Goal: Information Seeking & Learning: Check status

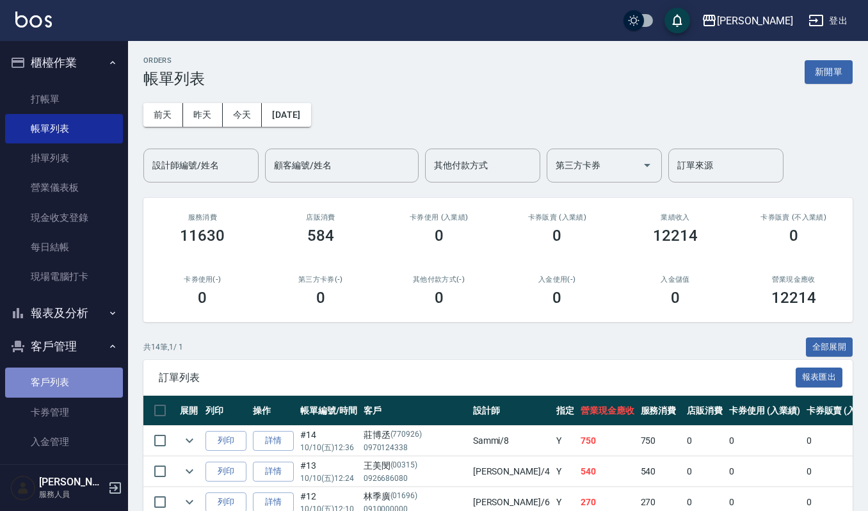
click at [75, 374] on link "客戶列表" at bounding box center [64, 381] width 118 height 29
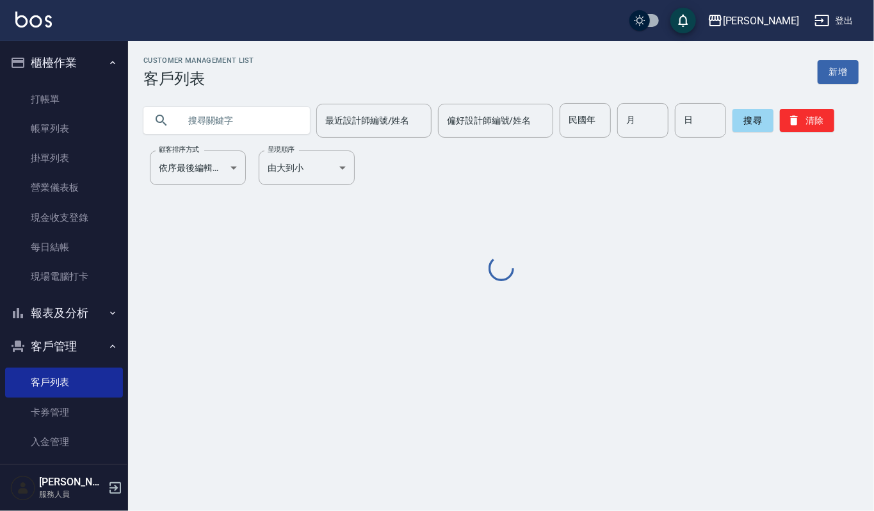
drag, startPoint x: 293, startPoint y: 118, endPoint x: 282, endPoint y: 122, distance: 12.1
click at [292, 118] on input "text" at bounding box center [239, 120] width 120 height 35
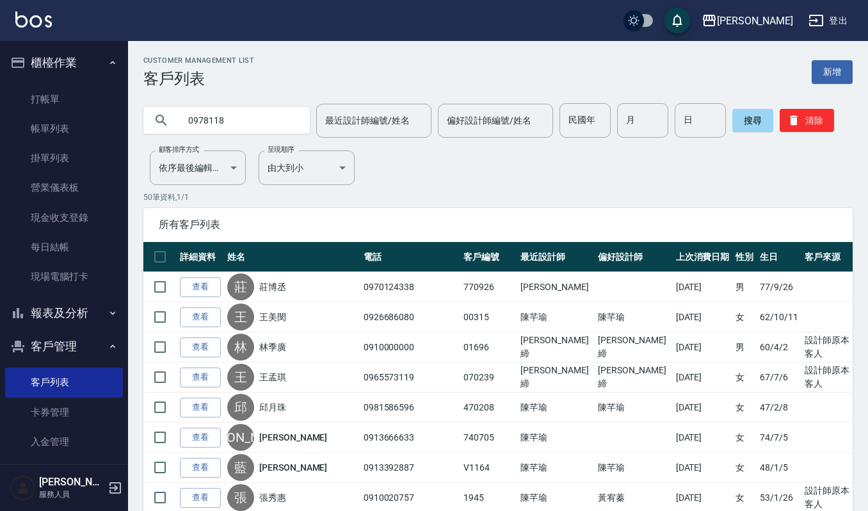
type input "0978118"
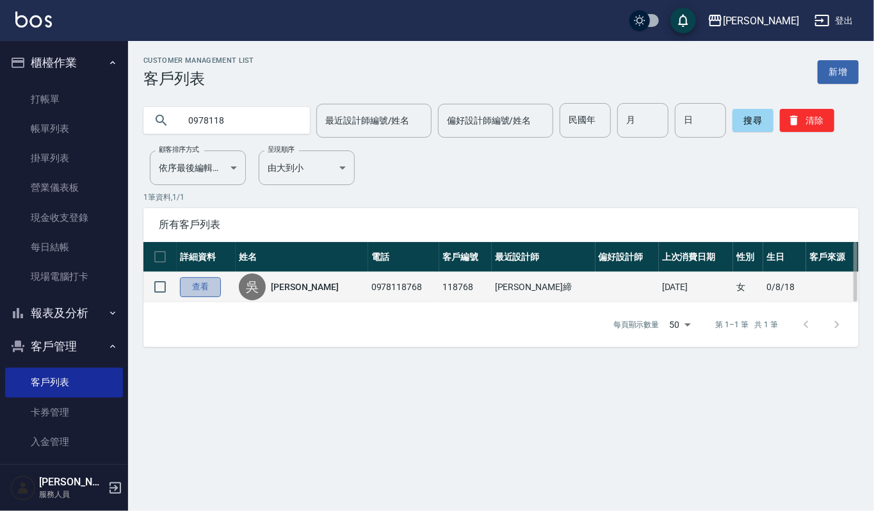
click at [203, 287] on link "查看" at bounding box center [200, 287] width 41 height 20
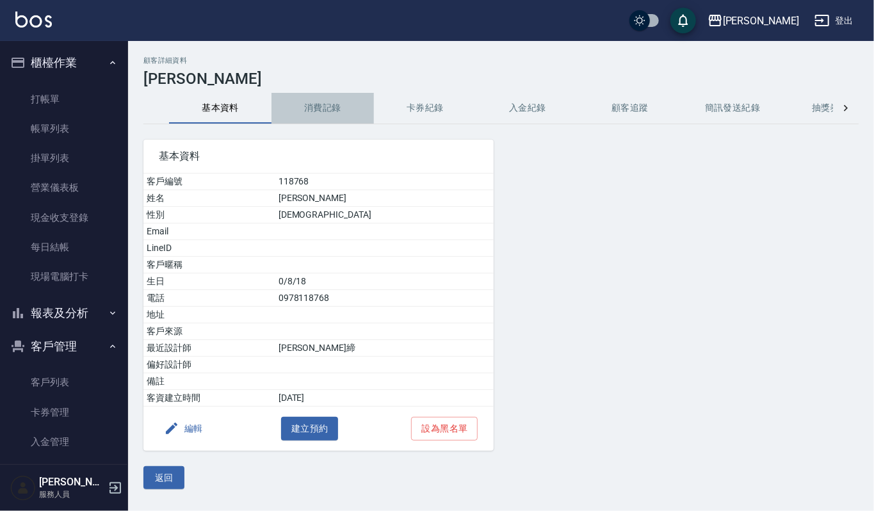
click at [309, 106] on button "消費記錄" at bounding box center [322, 108] width 102 height 31
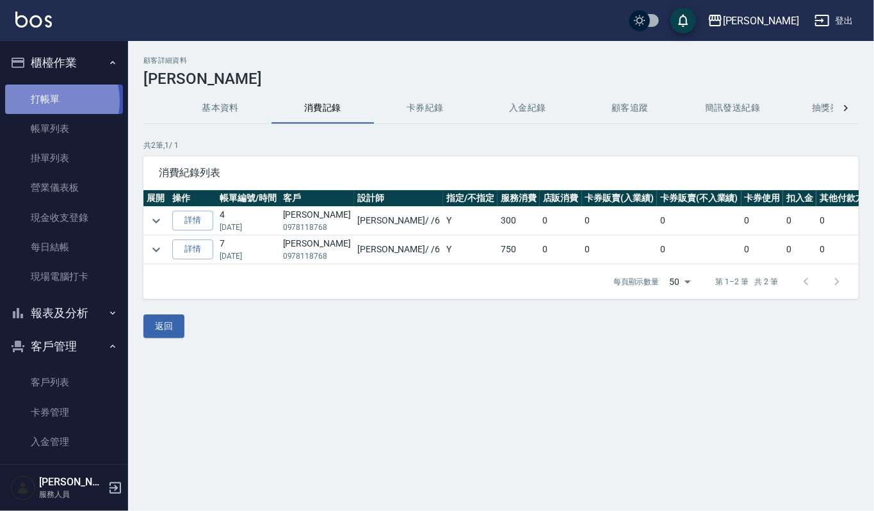
click at [52, 100] on link "打帳單" at bounding box center [64, 98] width 118 height 29
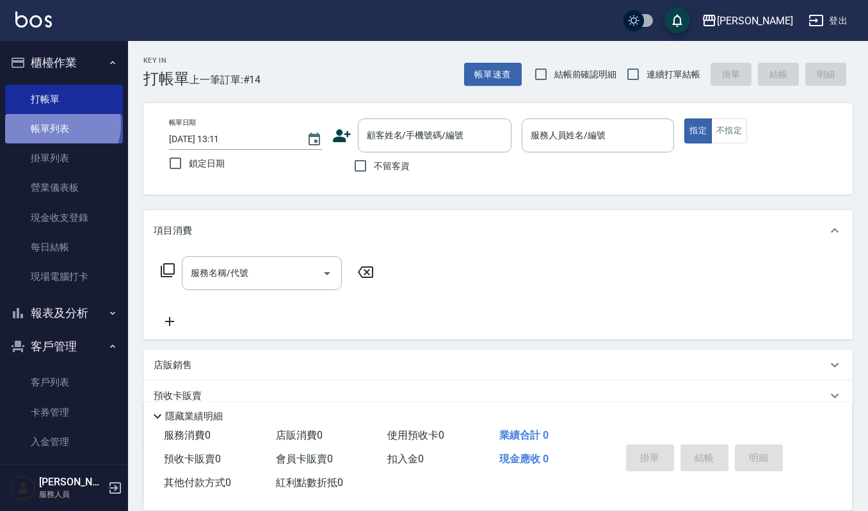
click at [56, 124] on link "帳單列表" at bounding box center [64, 128] width 118 height 29
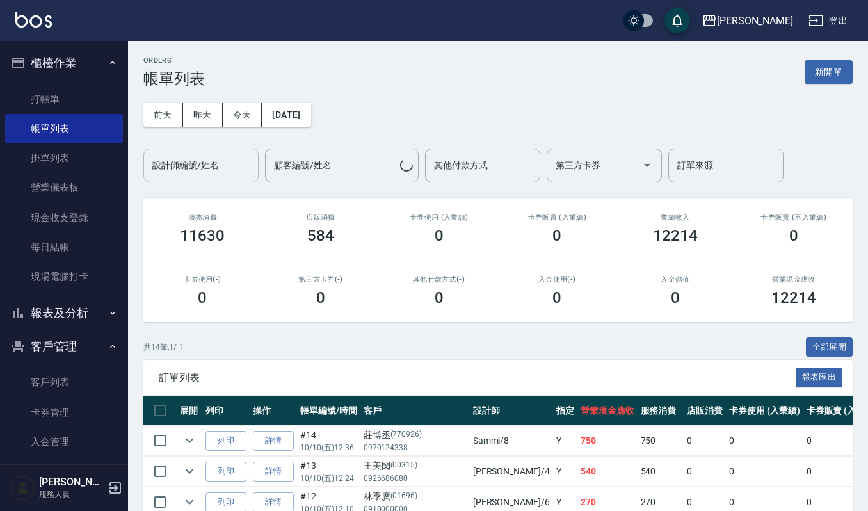
click at [227, 167] on input "設計師編號/姓名" at bounding box center [201, 165] width 104 height 22
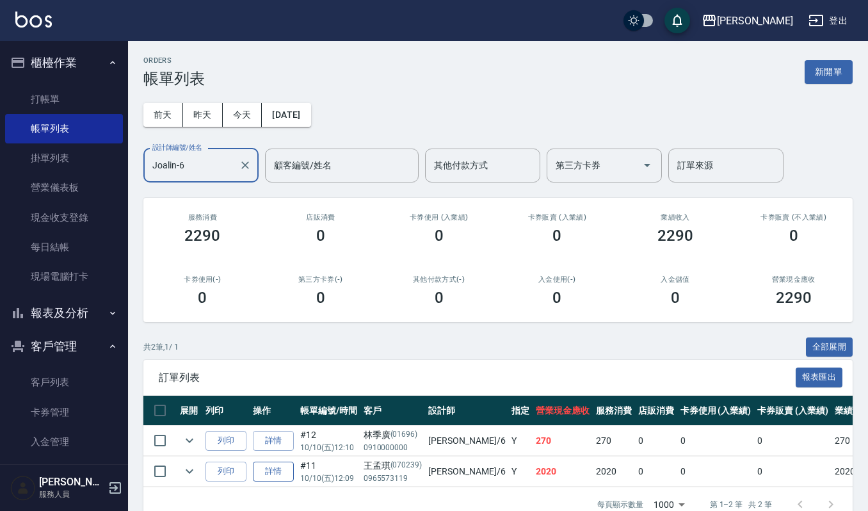
type input "Joalin-6"
click at [269, 479] on link "詳情" at bounding box center [273, 472] width 41 height 20
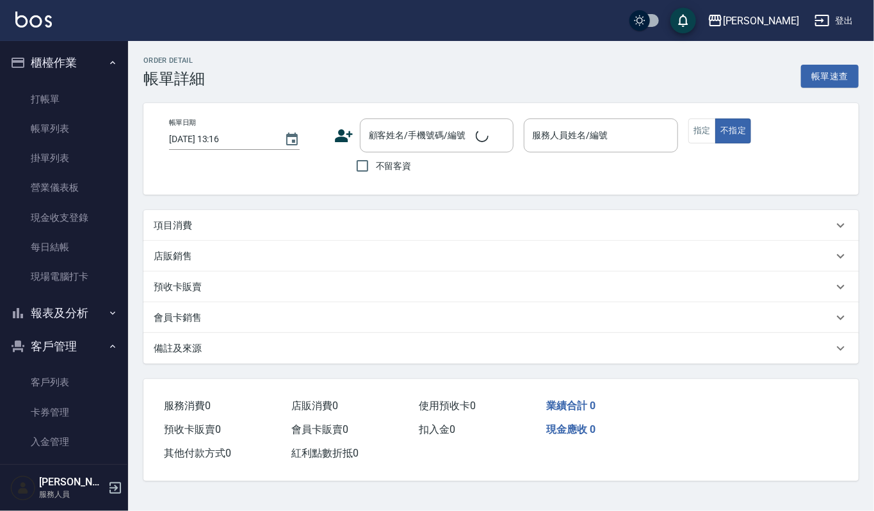
type input "[DATE] 12:09"
type input "Joalin-6"
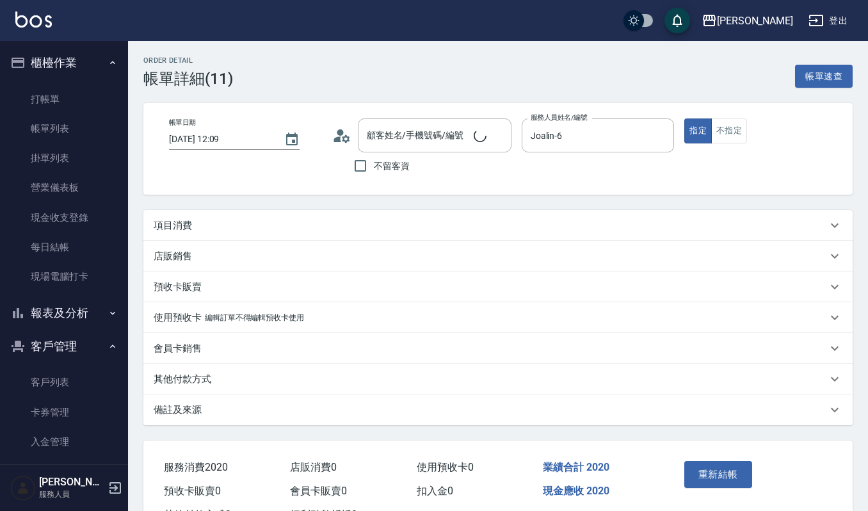
type input "[PERSON_NAME]/0965573119/070239"
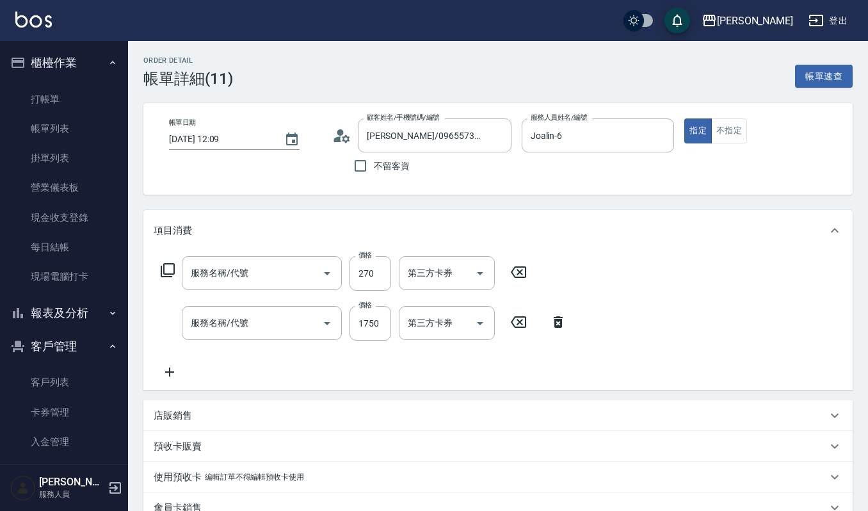
type input "一般洗髮(101)"
type input "質感燙2500(203)"
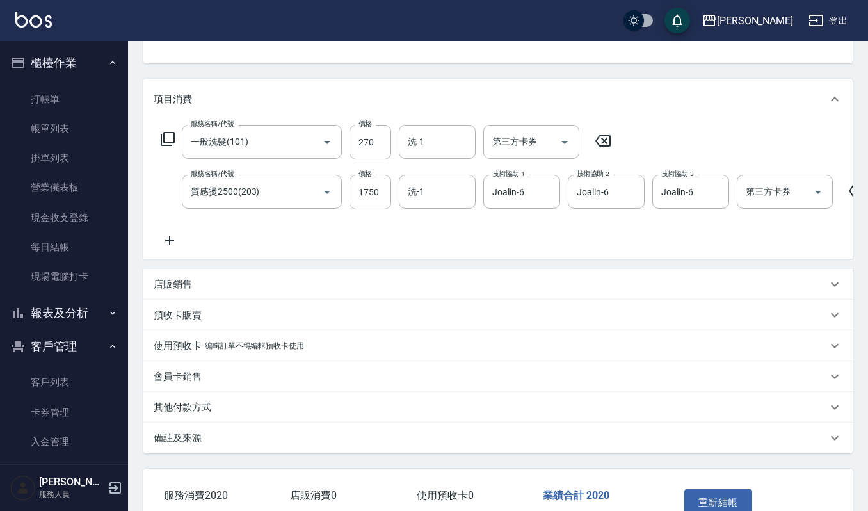
scroll to position [138, 0]
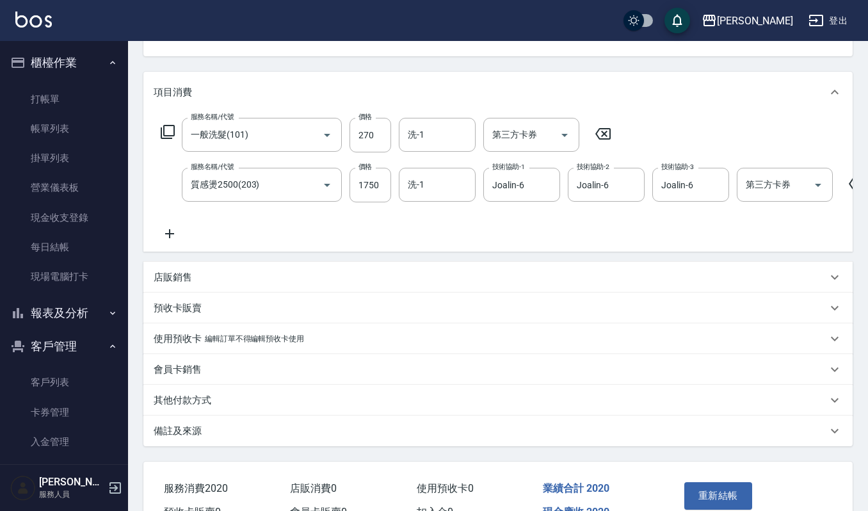
click at [168, 234] on icon at bounding box center [169, 233] width 9 height 9
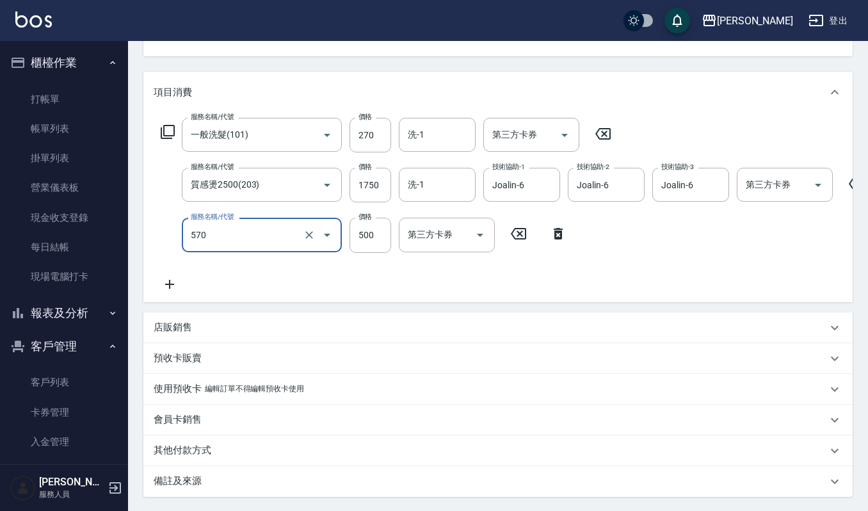
type input "(設計師自備)藍色小精靈(570)"
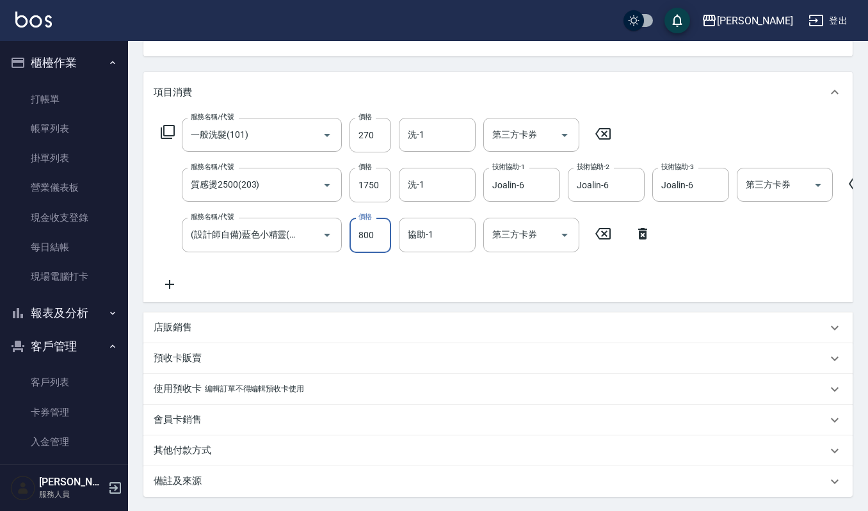
type input "800"
type input "[PERSON_NAME]-22"
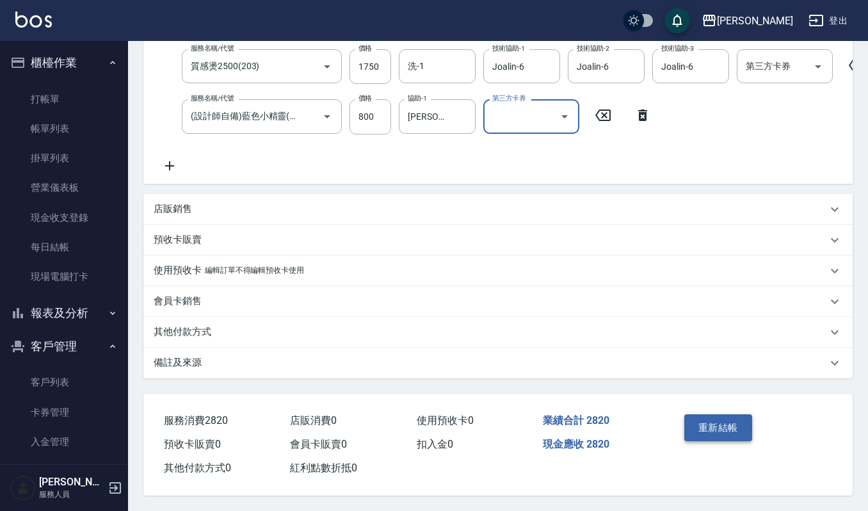
click at [744, 436] on button "重新結帳" at bounding box center [718, 427] width 68 height 27
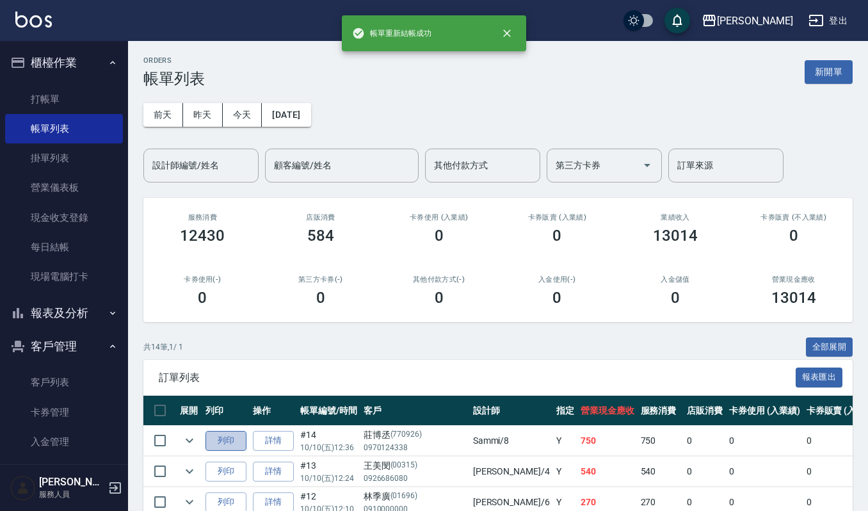
click at [231, 440] on button "列印" at bounding box center [225, 441] width 41 height 20
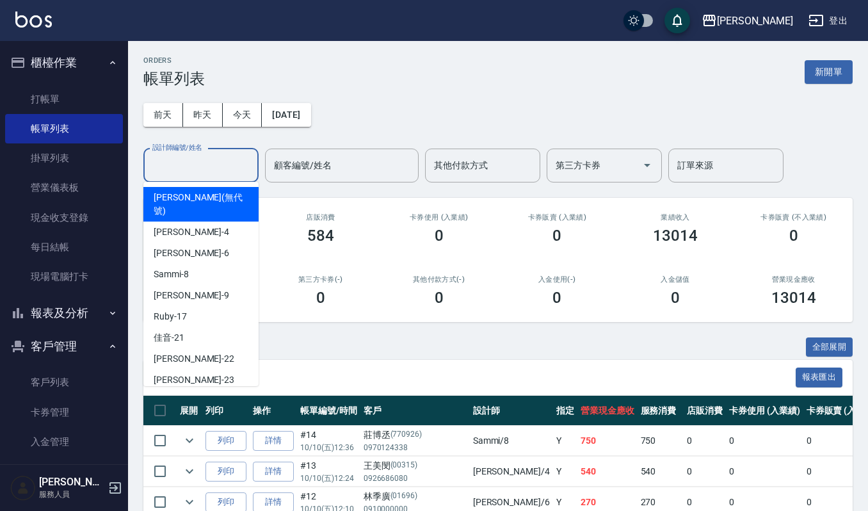
click at [213, 165] on input "設計師編號/姓名" at bounding box center [201, 165] width 104 height 22
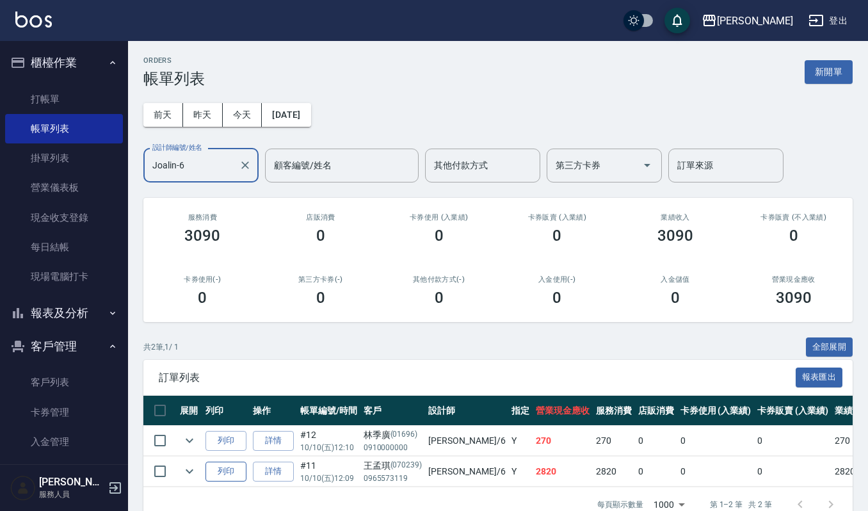
type input "Joalin-6"
click at [209, 471] on button "列印" at bounding box center [225, 472] width 41 height 20
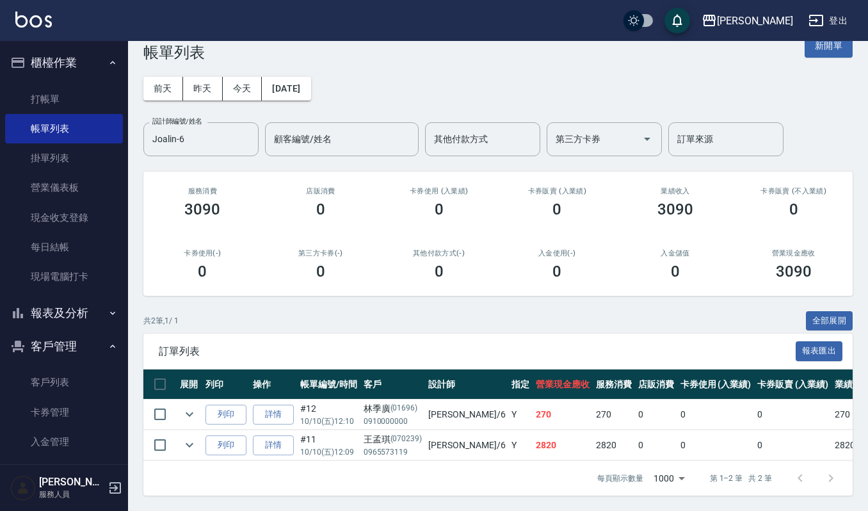
scroll to position [40, 0]
click at [186, 406] on icon "expand row" at bounding box center [189, 413] width 15 height 15
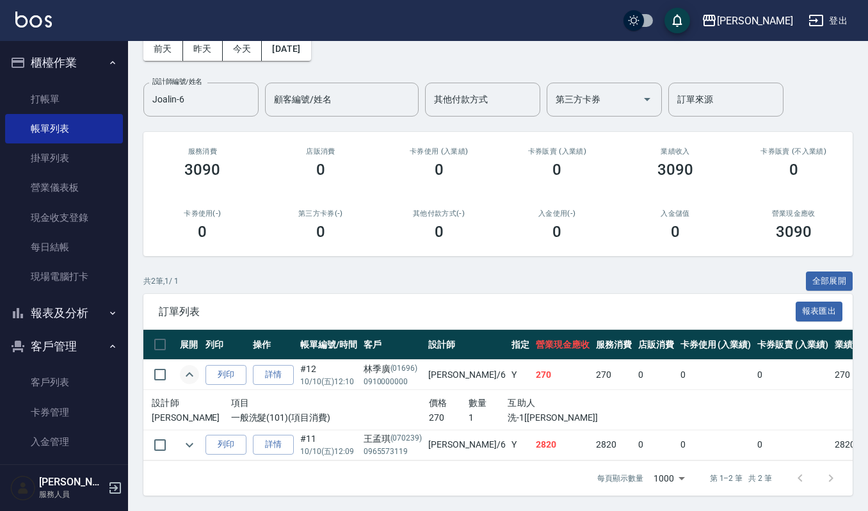
scroll to position [79, 0]
click at [185, 437] on icon "expand row" at bounding box center [189, 444] width 15 height 15
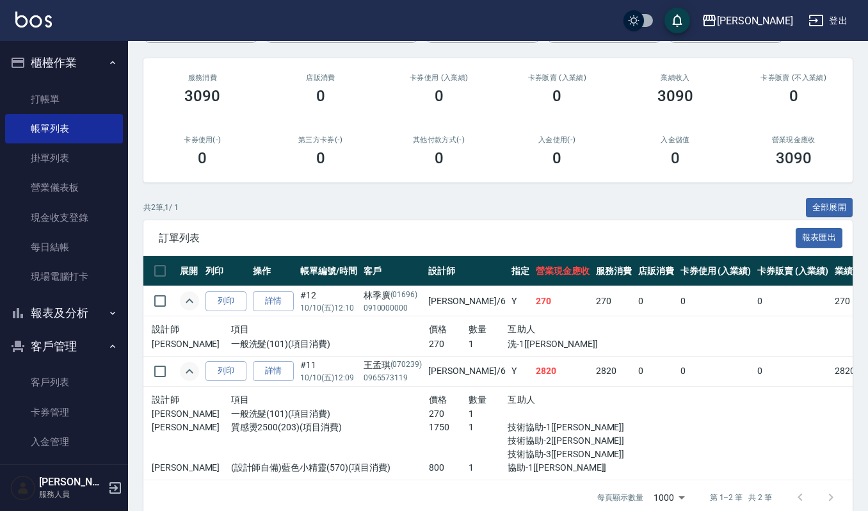
scroll to position [172, 0]
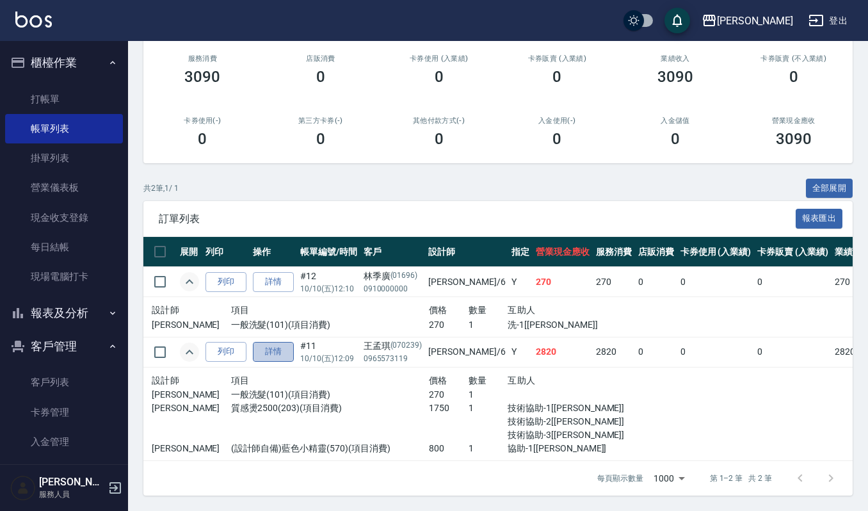
click at [270, 342] on link "詳情" at bounding box center [273, 352] width 41 height 20
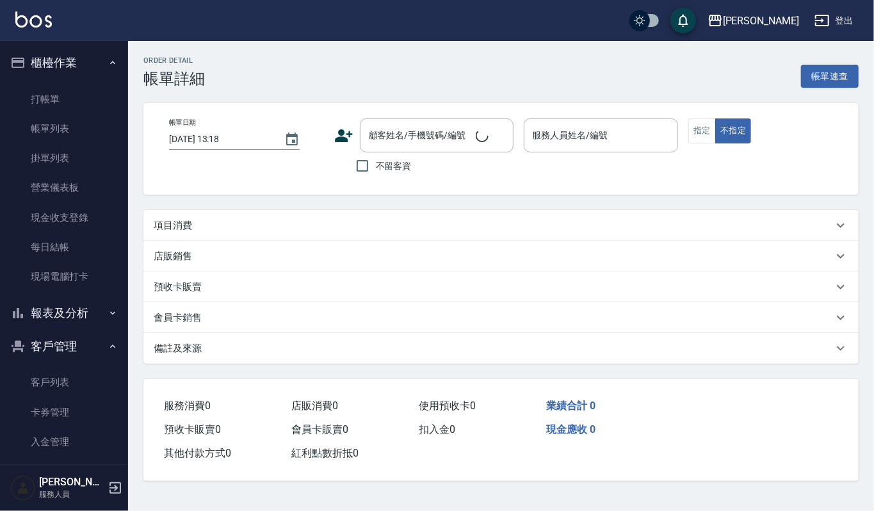
type input "[DATE] 12:09"
type input "Joalin-6"
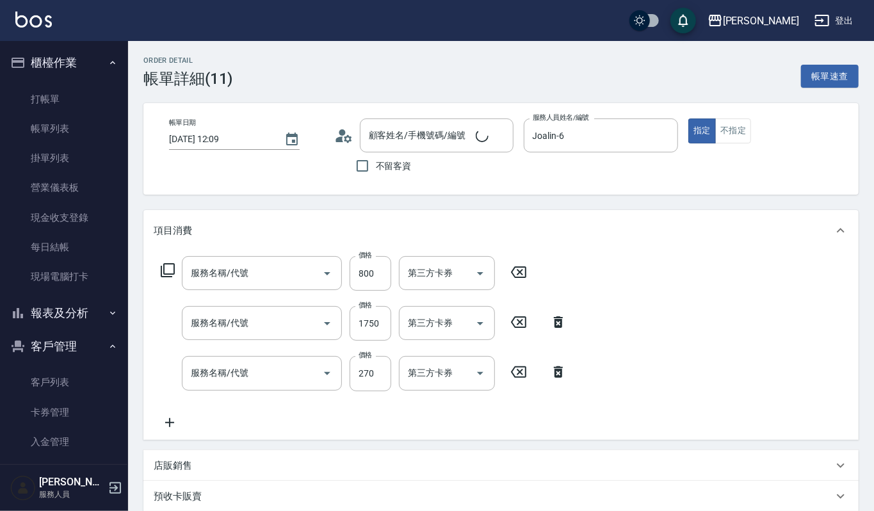
type input "[PERSON_NAME]/0965573119/070239"
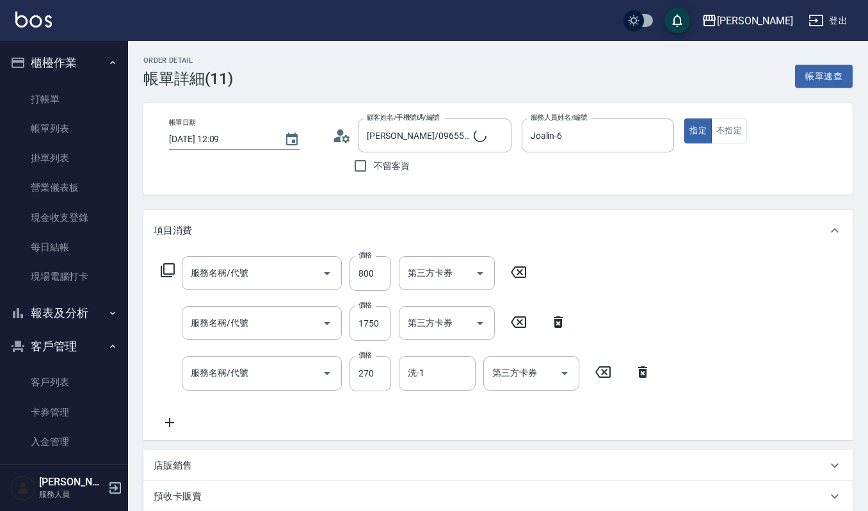
type input "(設計師自備)藍色小精靈(570)"
type input "質感燙2500(203)"
type input "一般洗髮(101)"
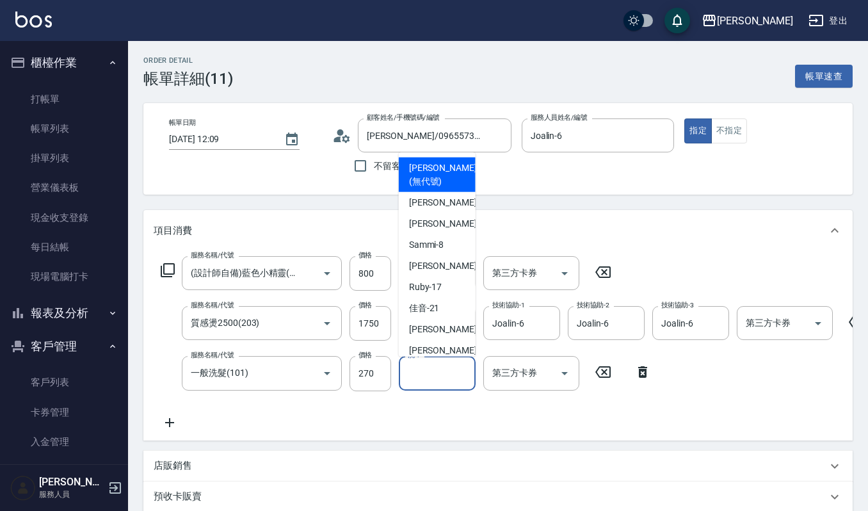
click at [457, 373] on input "洗-1" at bounding box center [437, 373] width 65 height 22
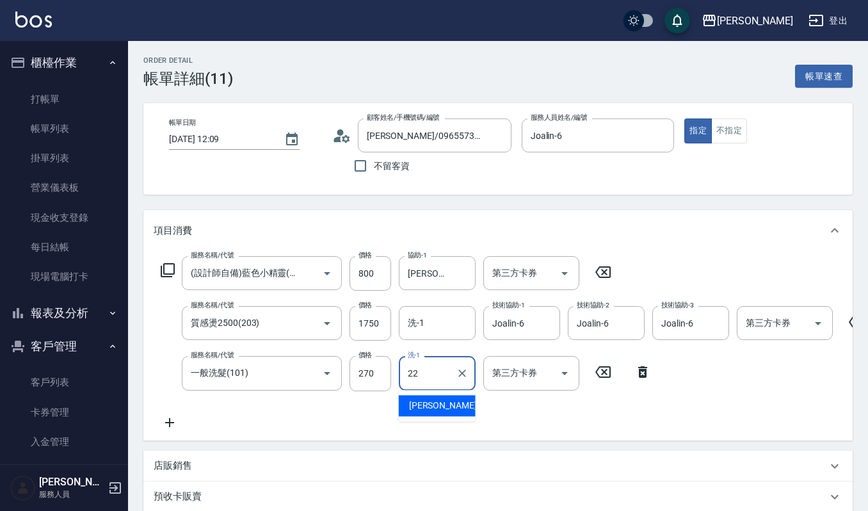
type input "[PERSON_NAME]-22"
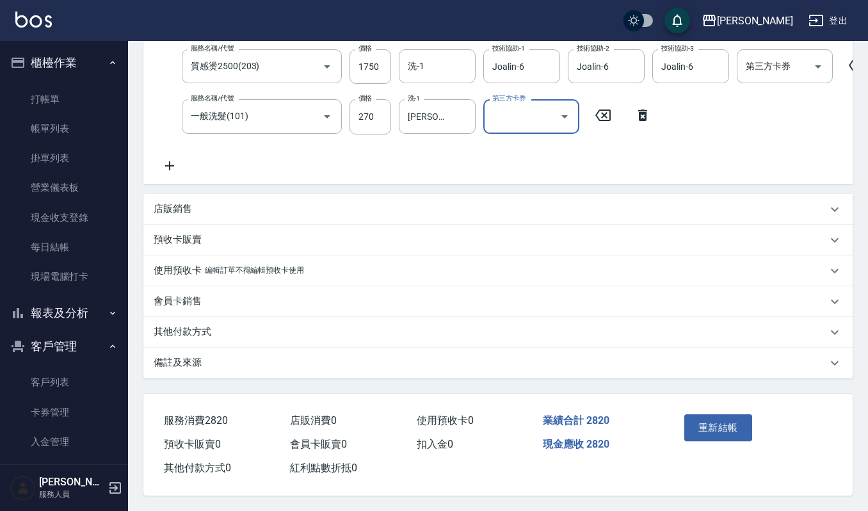
scroll to position [272, 0]
click at [734, 426] on button "重新結帳" at bounding box center [718, 427] width 68 height 27
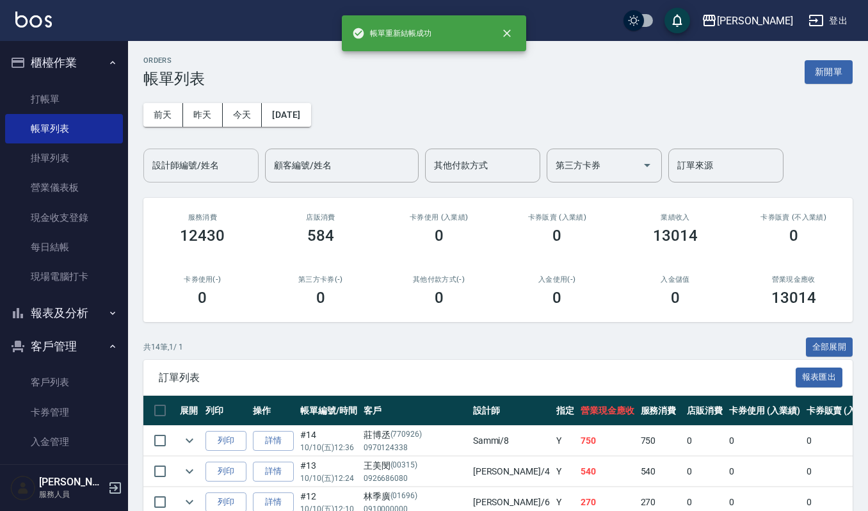
drag, startPoint x: 232, startPoint y: 161, endPoint x: 216, endPoint y: 181, distance: 24.6
click at [231, 163] on input "設計師編號/姓名" at bounding box center [201, 165] width 104 height 22
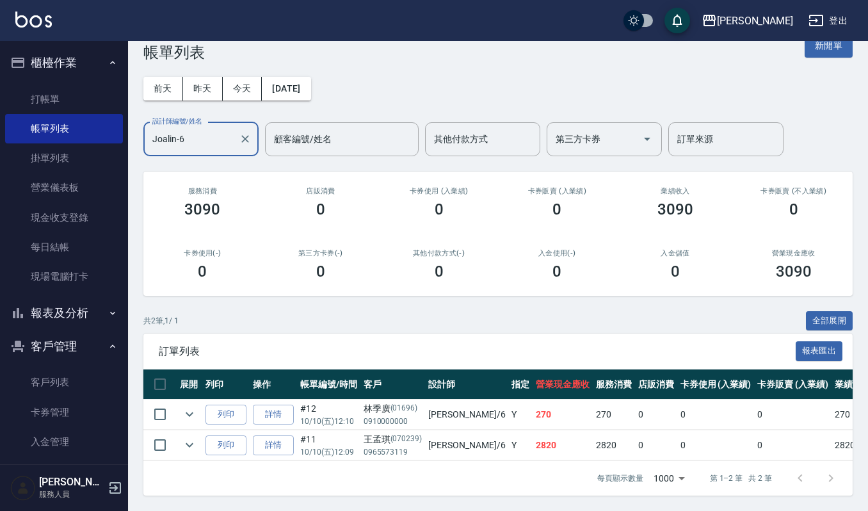
scroll to position [40, 0]
type input "Joalin-6"
click at [186, 437] on icon "expand row" at bounding box center [189, 444] width 15 height 15
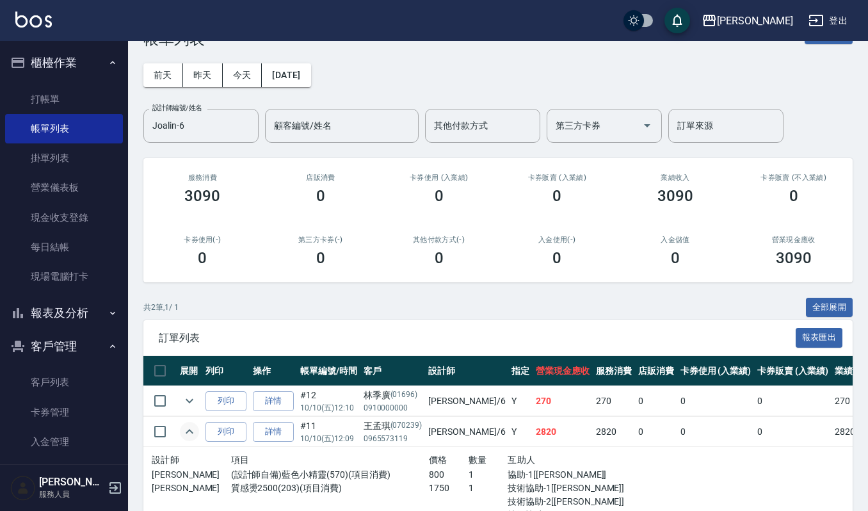
scroll to position [133, 0]
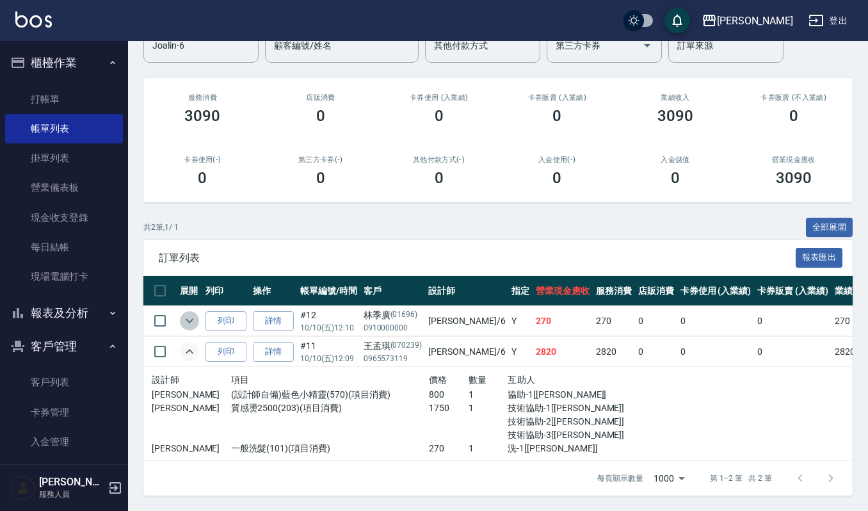
click at [193, 313] on icon "expand row" at bounding box center [189, 320] width 15 height 15
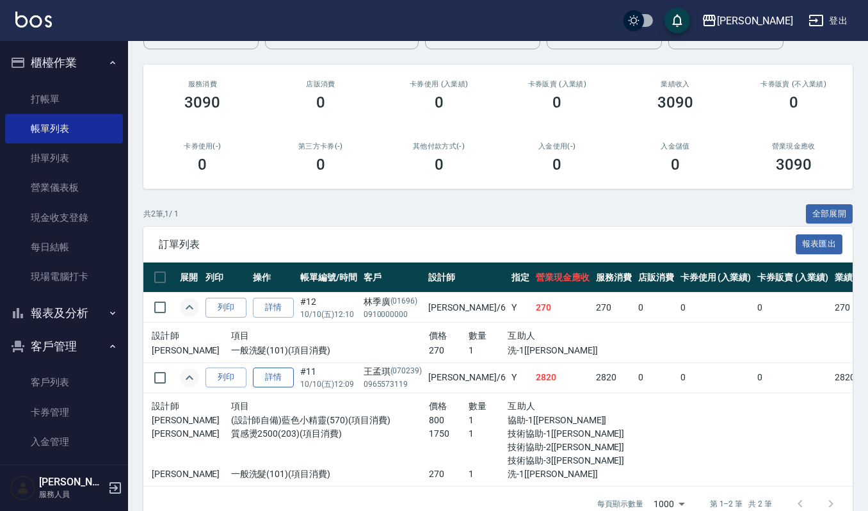
click at [274, 374] on link "詳情" at bounding box center [273, 377] width 41 height 20
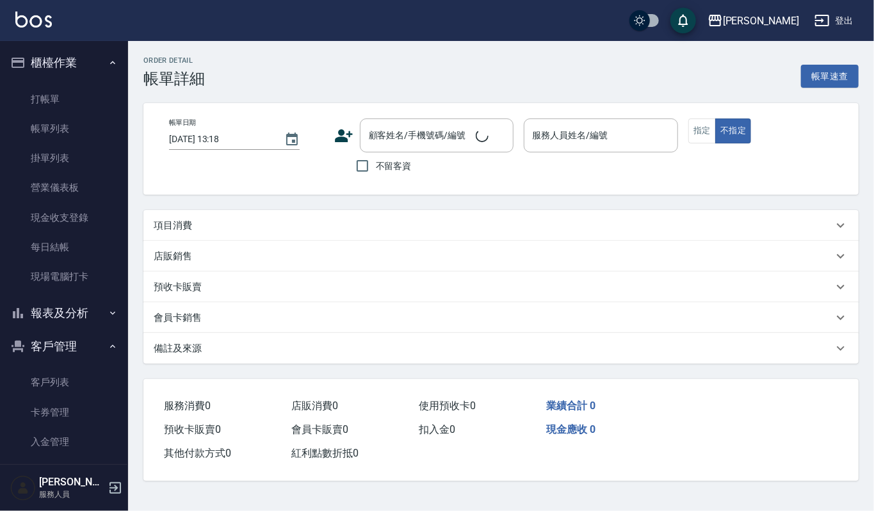
type input "[DATE] 12:09"
type input "Joalin-6"
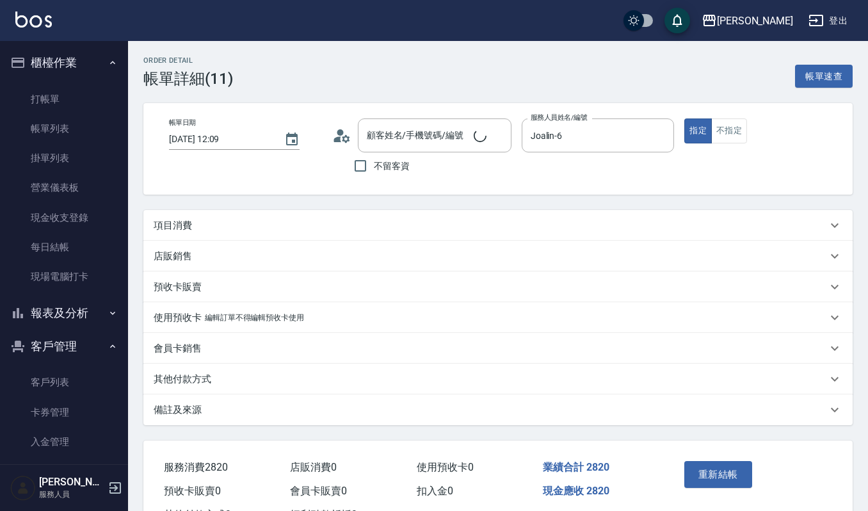
type input "[PERSON_NAME]/0965573119/070239"
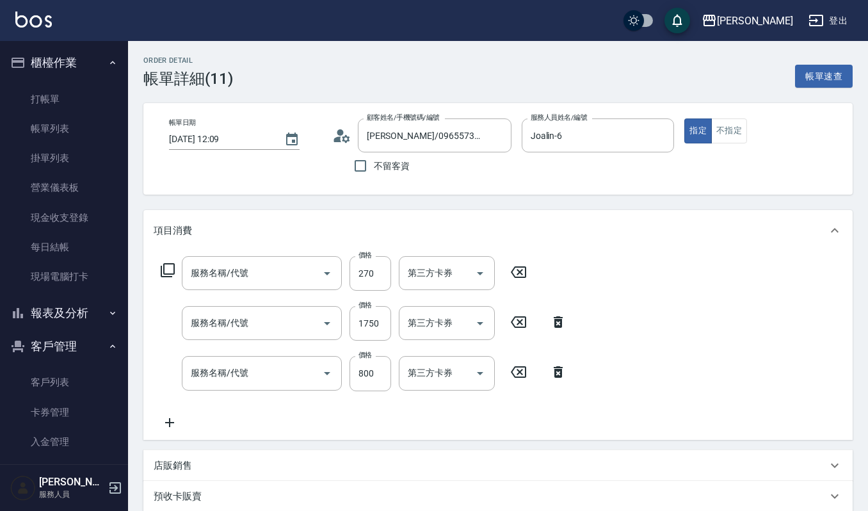
type input "一般洗髮(101)"
type input "質感燙2500(203)"
type input "(設計師自備)藍色小精靈(570)"
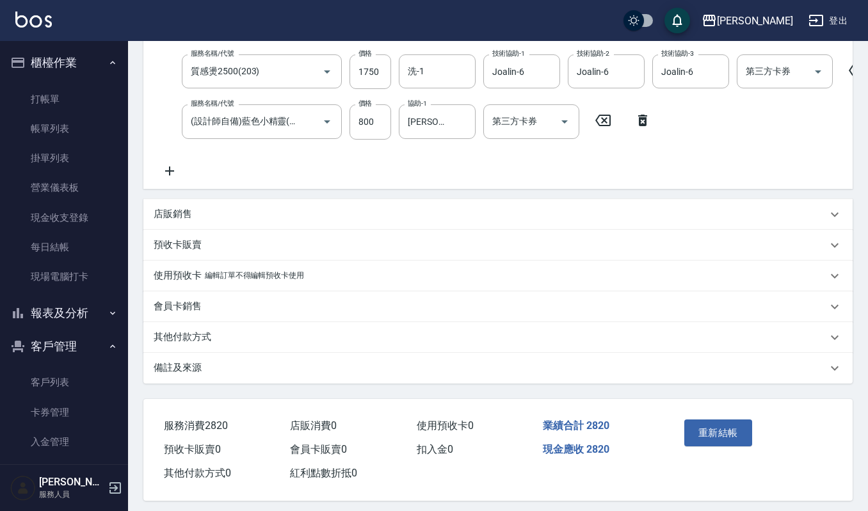
scroll to position [272, 0]
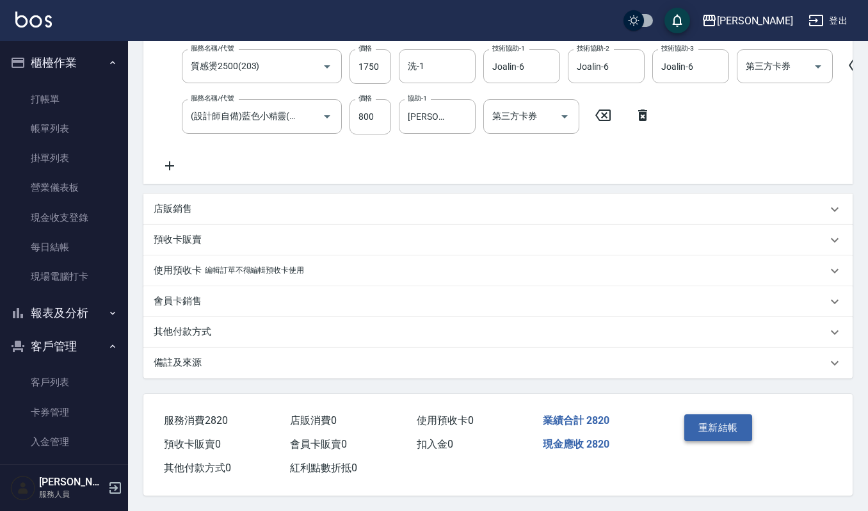
click at [735, 428] on button "重新結帳" at bounding box center [718, 427] width 68 height 27
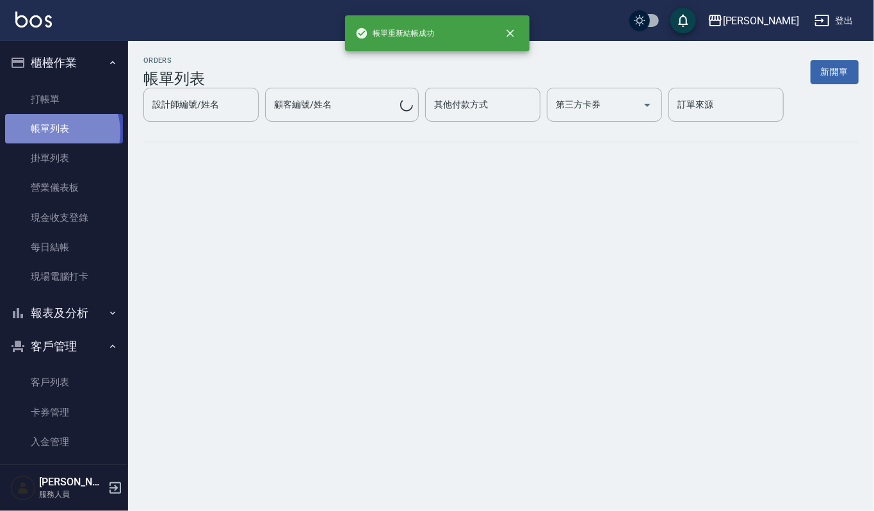
click at [55, 132] on link "帳單列表" at bounding box center [64, 128] width 118 height 29
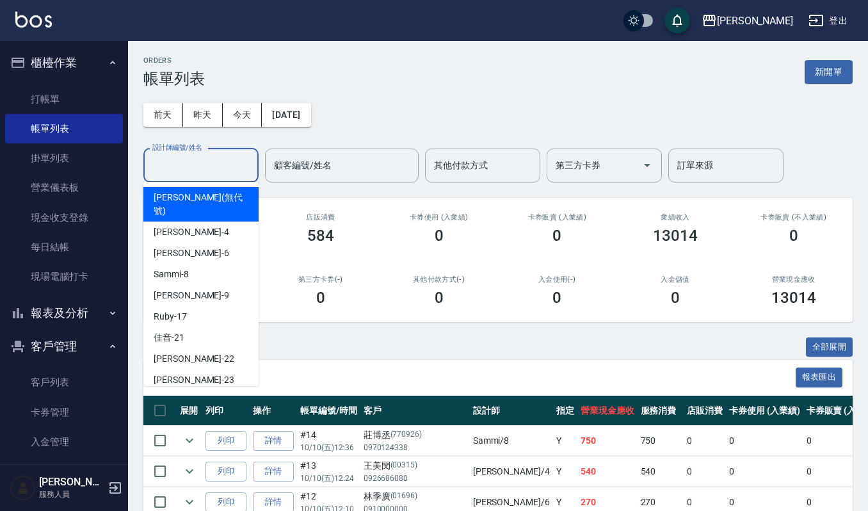
click at [220, 159] on input "設計師編號/姓名" at bounding box center [201, 165] width 104 height 22
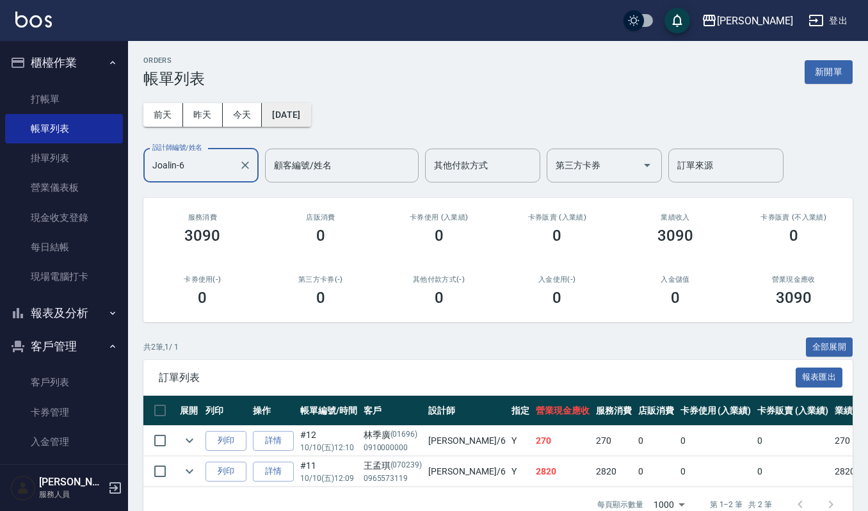
type input "Joalin-6"
click at [310, 118] on button "[DATE]" at bounding box center [286, 115] width 49 height 24
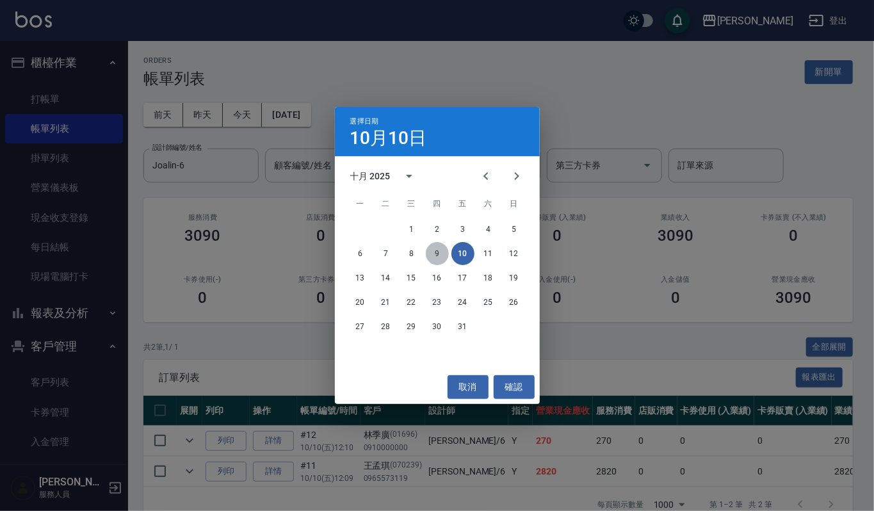
click at [438, 256] on button "9" at bounding box center [437, 253] width 23 height 23
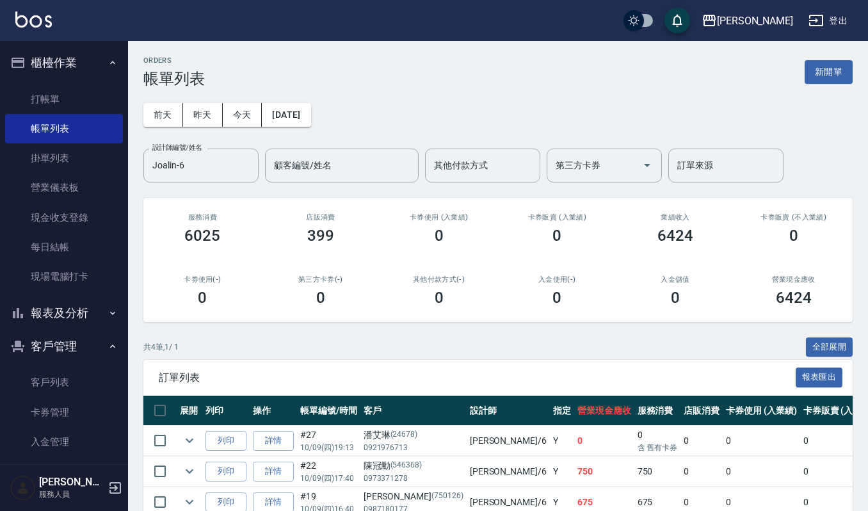
scroll to position [102, 0]
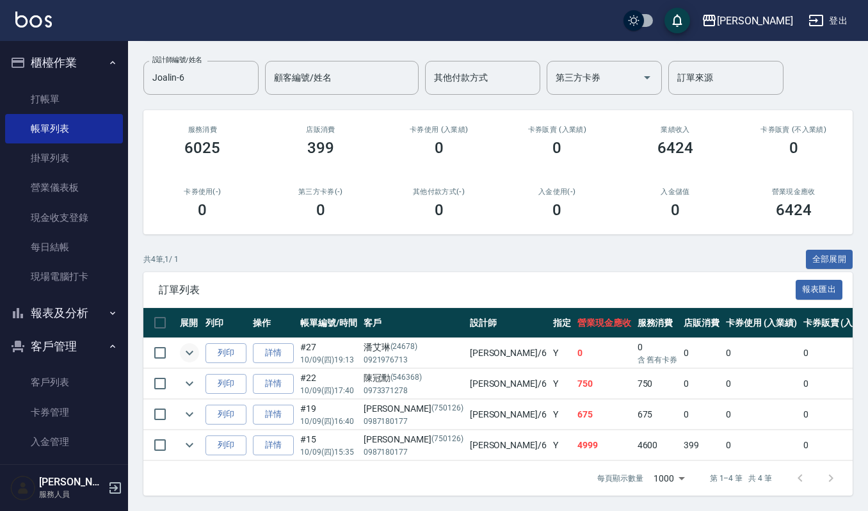
click at [189, 345] on icon "expand row" at bounding box center [189, 352] width 15 height 15
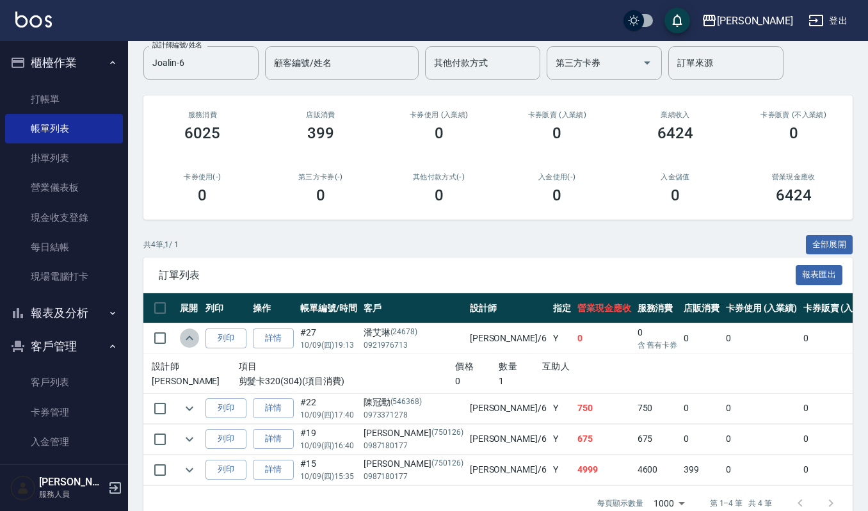
click at [189, 338] on icon "expand row" at bounding box center [189, 337] width 15 height 15
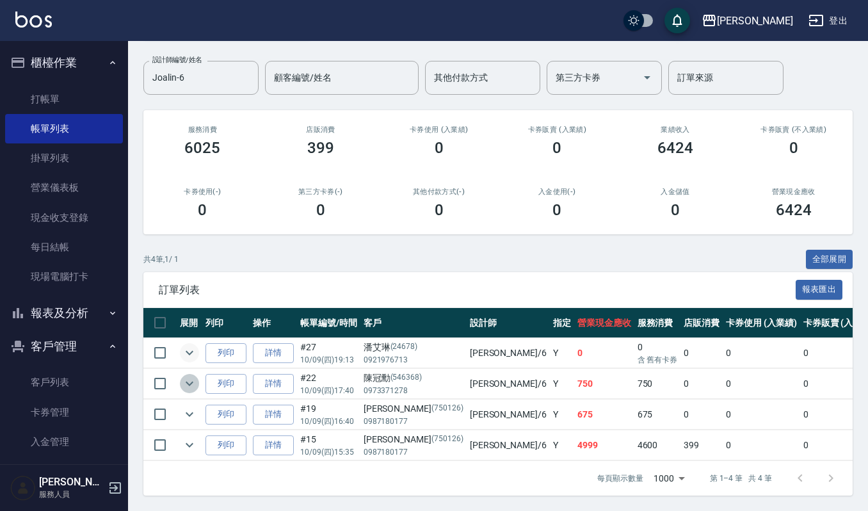
click at [188, 376] on icon "expand row" at bounding box center [189, 383] width 15 height 15
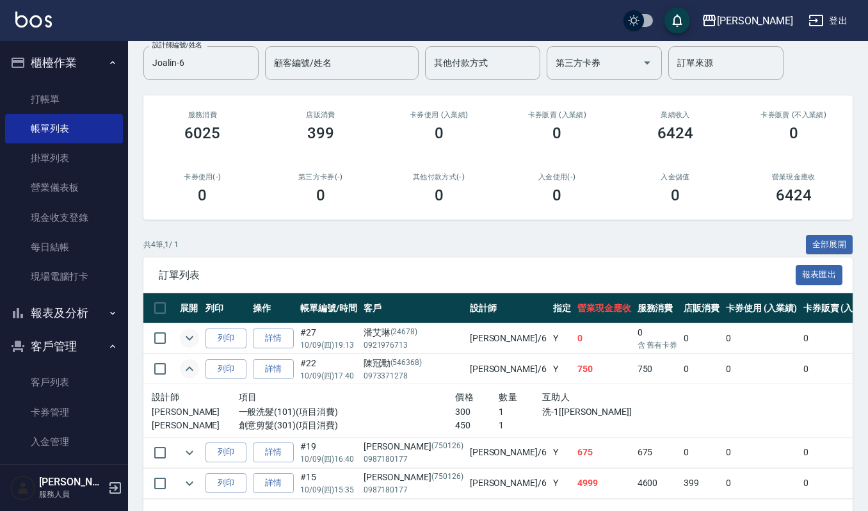
click at [188, 364] on icon "expand row" at bounding box center [189, 368] width 15 height 15
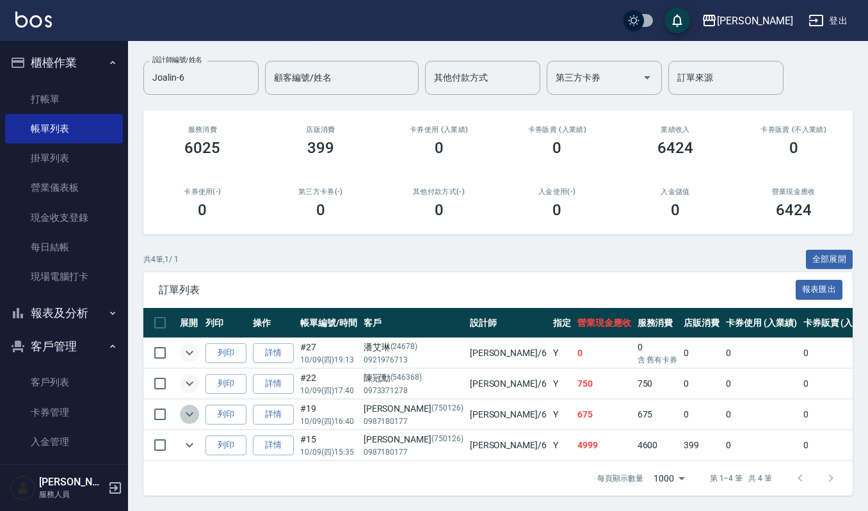
click at [186, 406] on icon "expand row" at bounding box center [189, 413] width 15 height 15
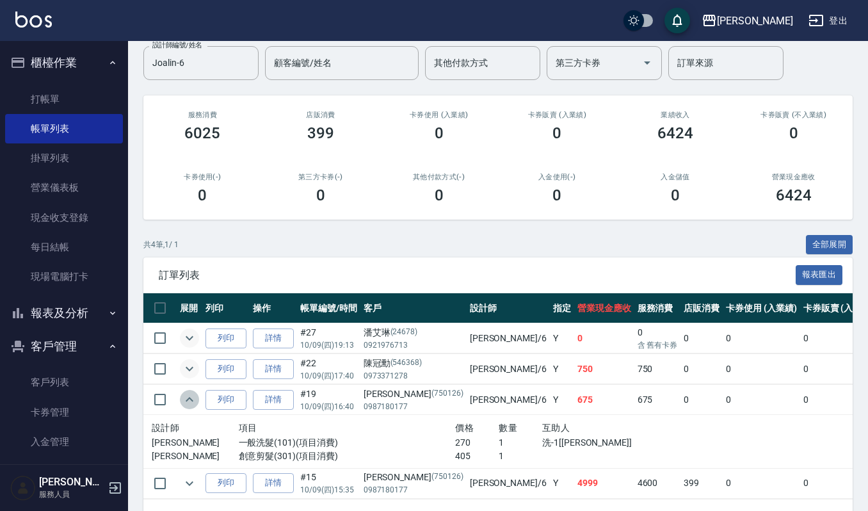
click at [186, 403] on icon "expand row" at bounding box center [189, 399] width 15 height 15
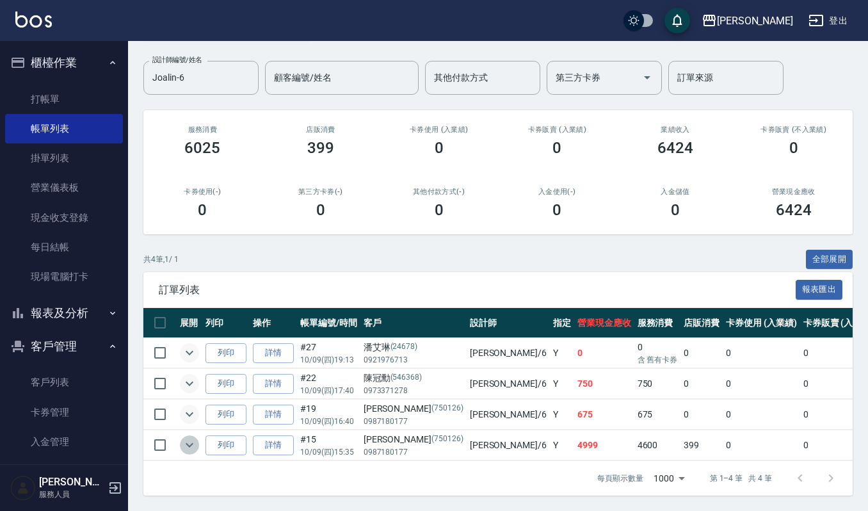
click at [186, 437] on icon "expand row" at bounding box center [189, 444] width 15 height 15
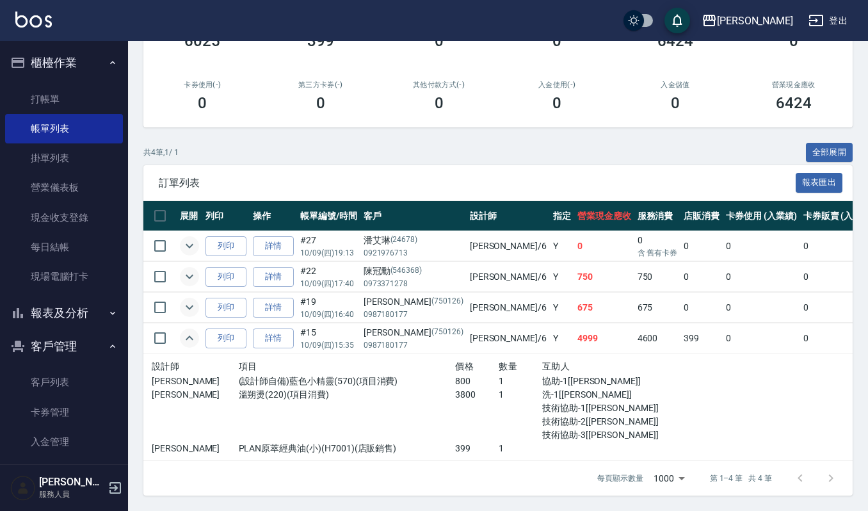
scroll to position [209, 0]
click at [188, 305] on icon "expand row" at bounding box center [190, 307] width 8 height 4
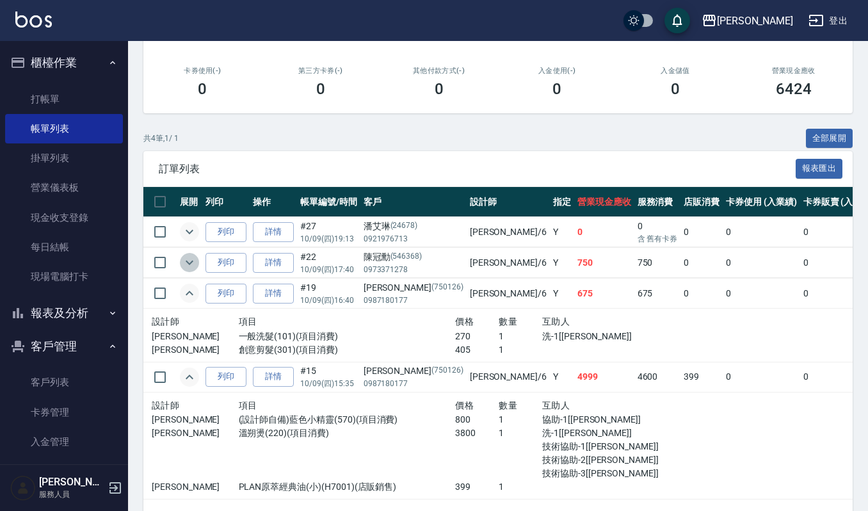
click at [191, 262] on icon "expand row" at bounding box center [190, 263] width 8 height 4
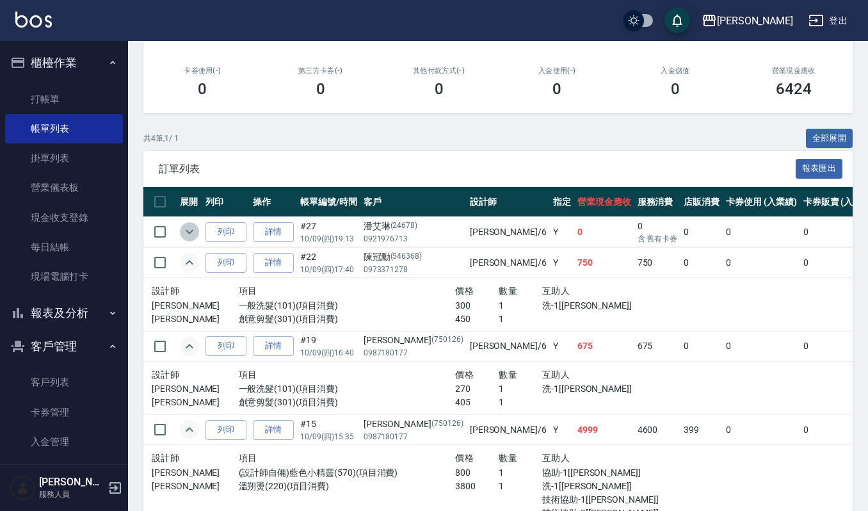
click at [190, 230] on icon "expand row" at bounding box center [189, 231] width 15 height 15
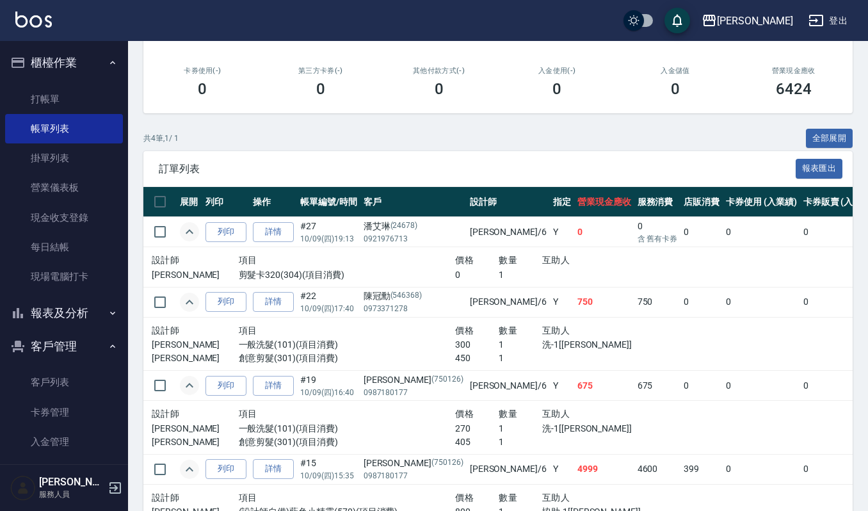
scroll to position [0, 0]
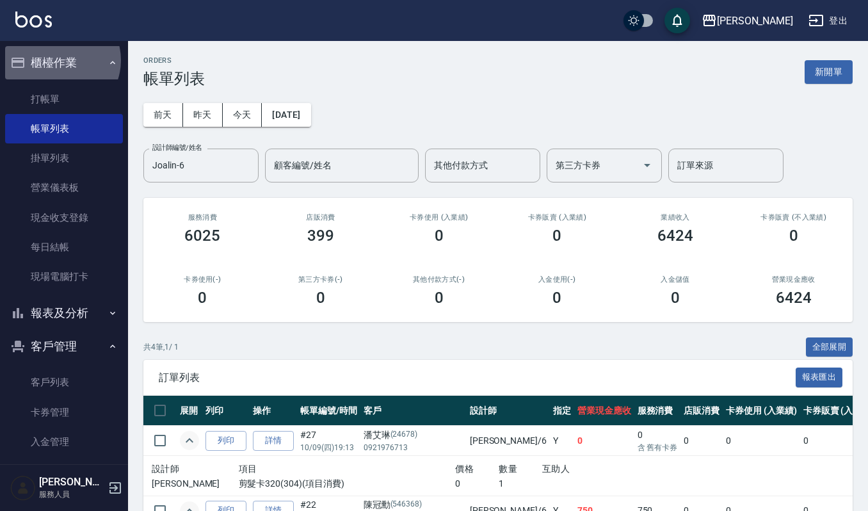
click at [59, 60] on button "櫃檯作業" at bounding box center [64, 62] width 118 height 33
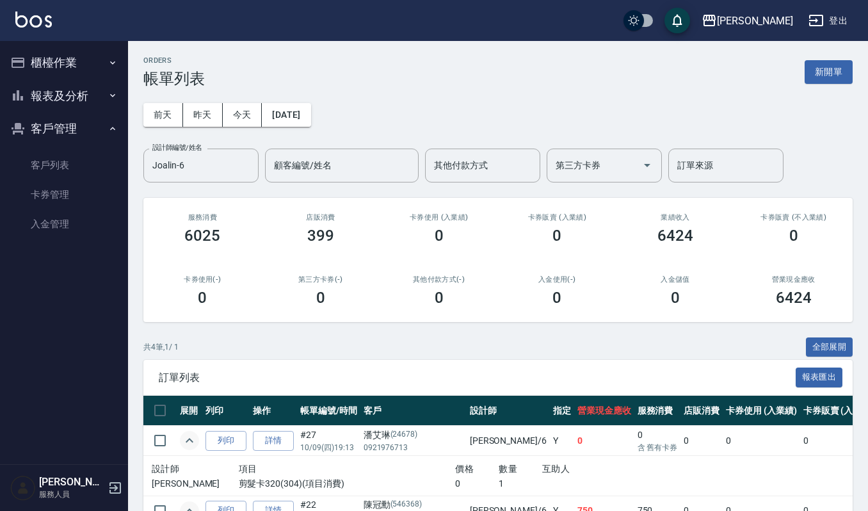
click at [72, 101] on button "報表及分析" at bounding box center [64, 95] width 118 height 33
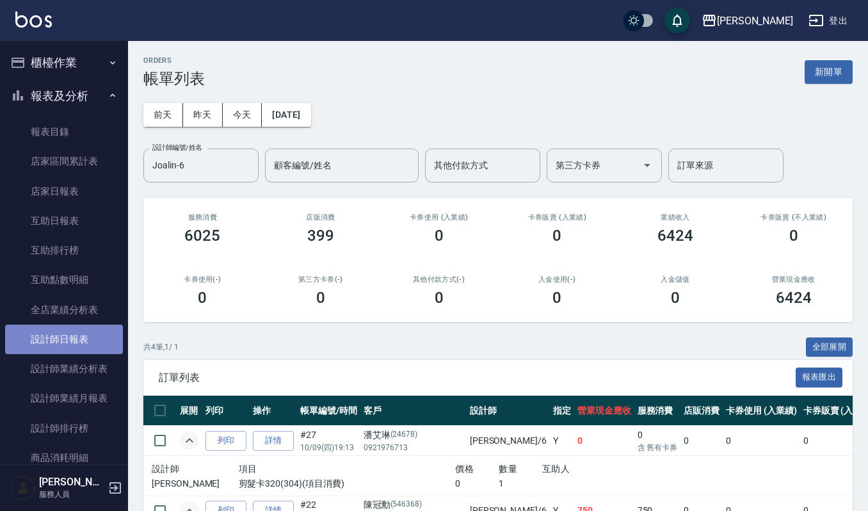
click at [73, 335] on link "設計師日報表" at bounding box center [64, 339] width 118 height 29
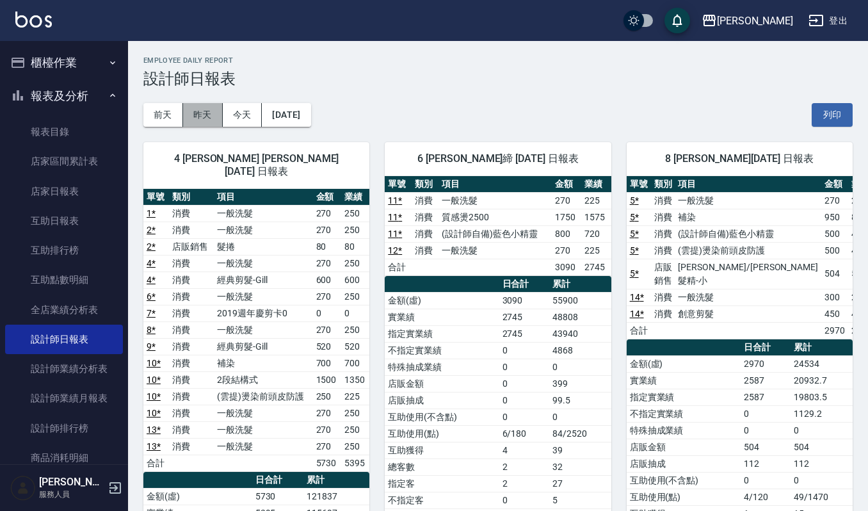
click at [200, 114] on button "昨天" at bounding box center [203, 115] width 40 height 24
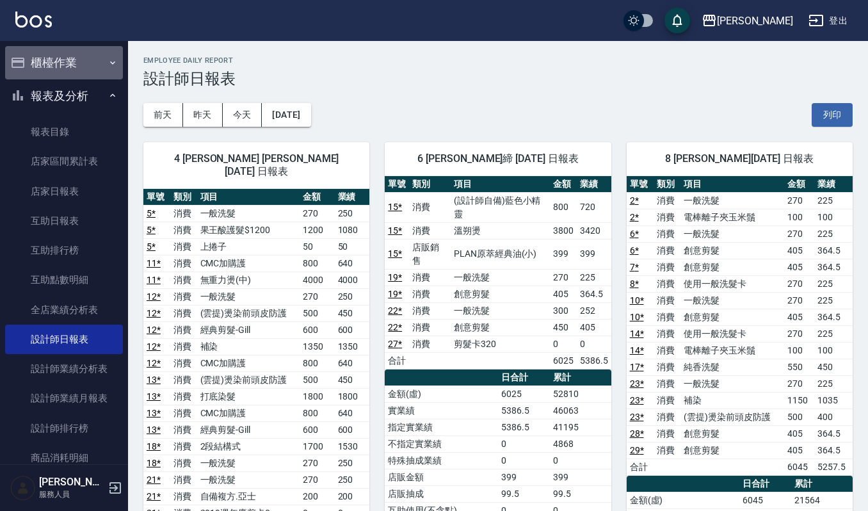
click at [90, 62] on button "櫃檯作業" at bounding box center [64, 62] width 118 height 33
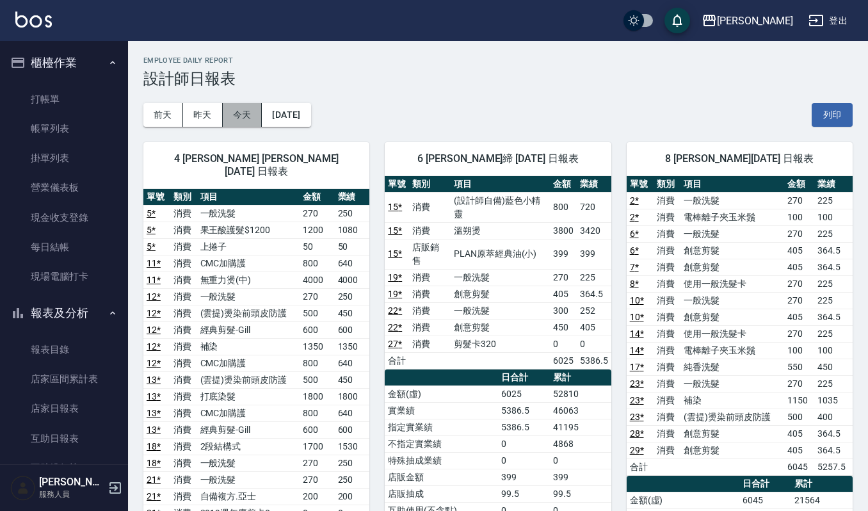
click at [247, 110] on button "今天" at bounding box center [243, 115] width 40 height 24
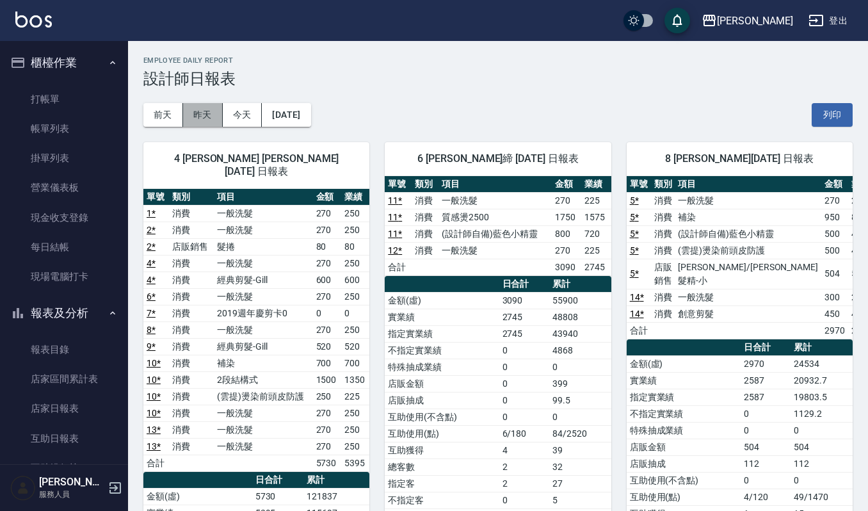
click at [213, 119] on button "昨天" at bounding box center [203, 115] width 40 height 24
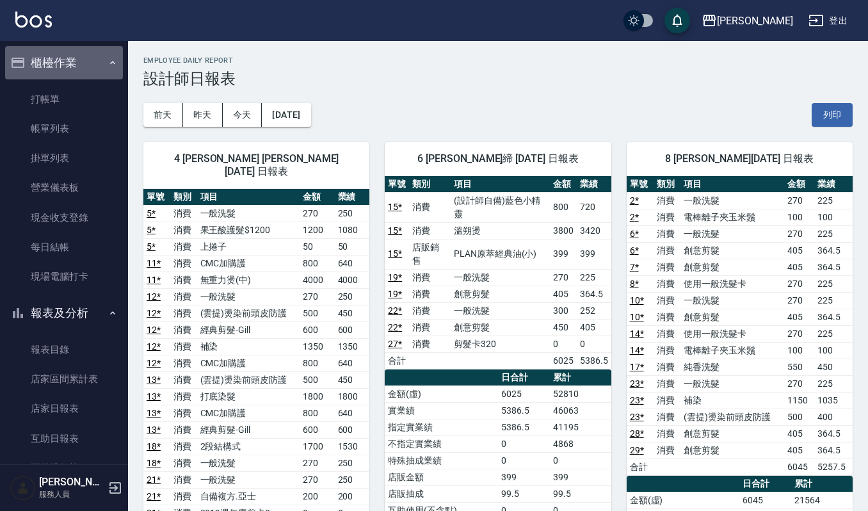
click at [95, 60] on button "櫃檯作業" at bounding box center [64, 62] width 118 height 33
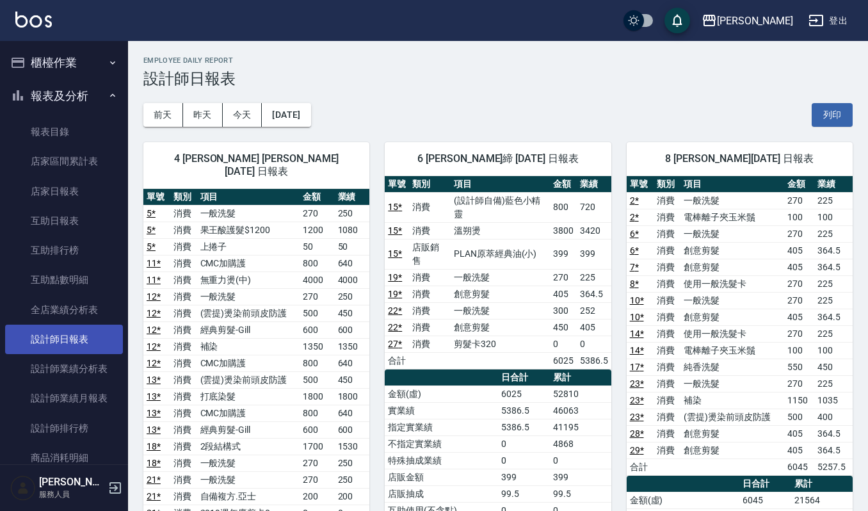
click at [81, 346] on link "設計師日報表" at bounding box center [64, 339] width 118 height 29
click at [237, 122] on button "今天" at bounding box center [243, 115] width 40 height 24
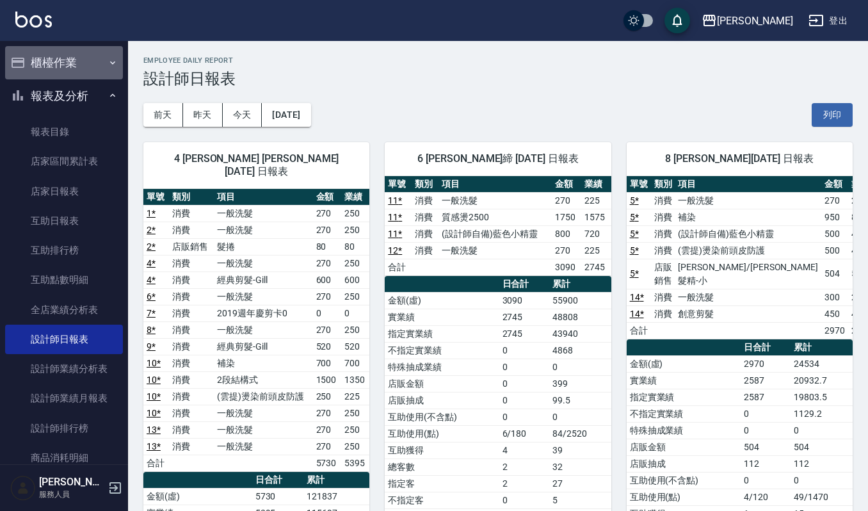
click at [108, 62] on icon "button" at bounding box center [113, 63] width 10 height 10
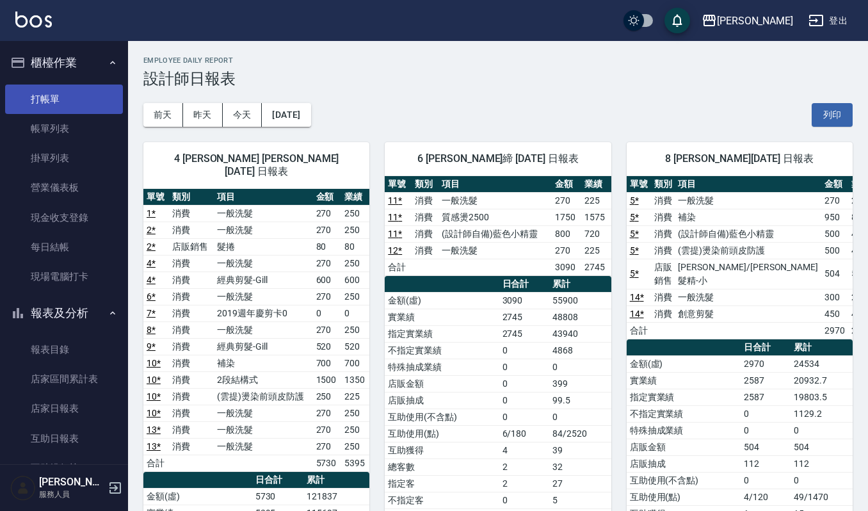
click at [75, 105] on link "打帳單" at bounding box center [64, 98] width 118 height 29
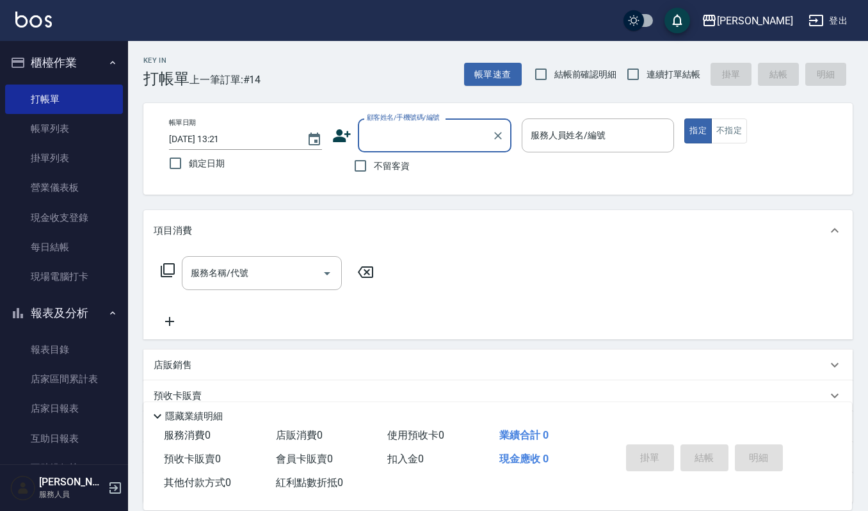
click at [87, 318] on button "報表及分析" at bounding box center [64, 312] width 118 height 33
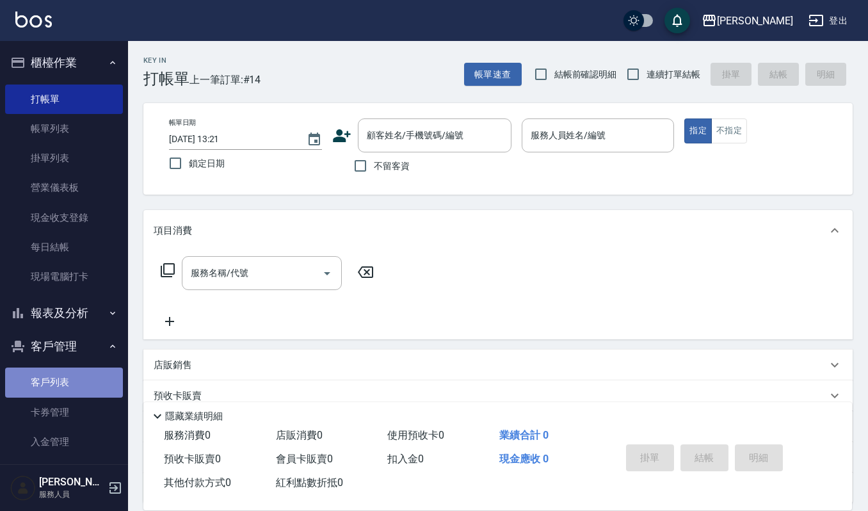
click at [65, 385] on link "客戶列表" at bounding box center [64, 381] width 118 height 29
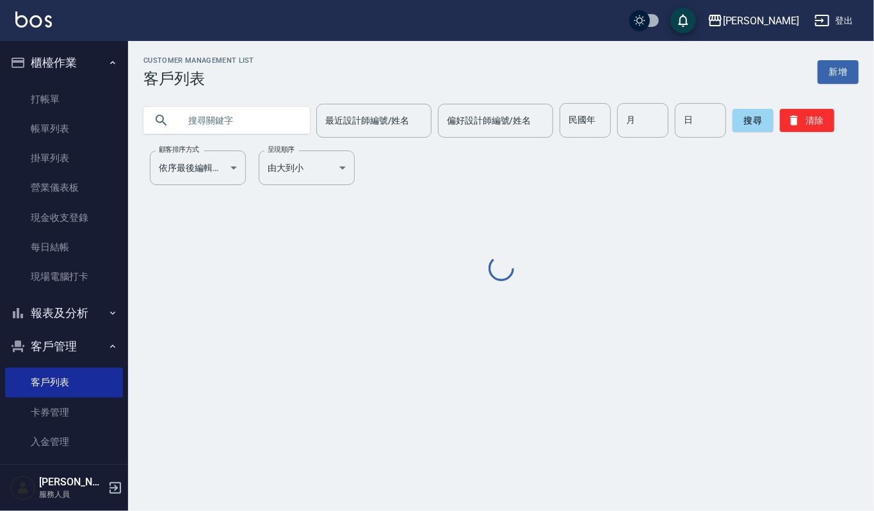
drag, startPoint x: 249, startPoint y: 124, endPoint x: 559, endPoint y: 230, distance: 327.5
click at [252, 127] on input "text" at bounding box center [239, 120] width 120 height 35
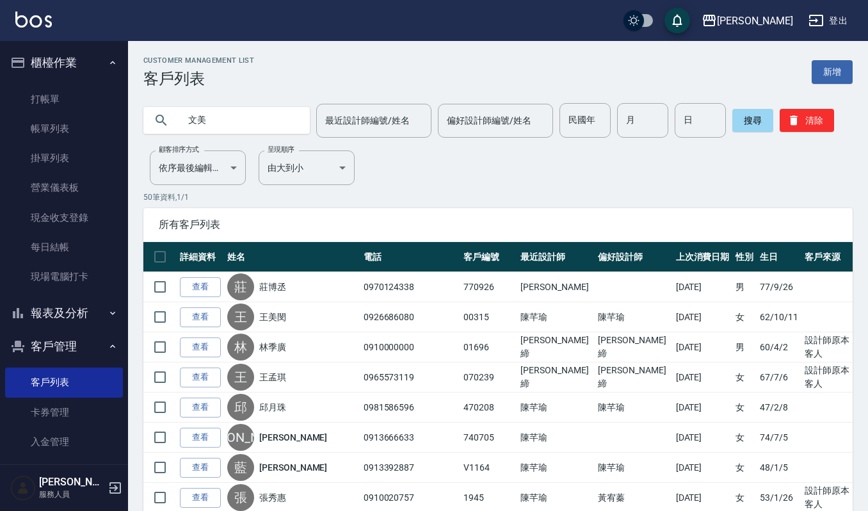
type input "文美"
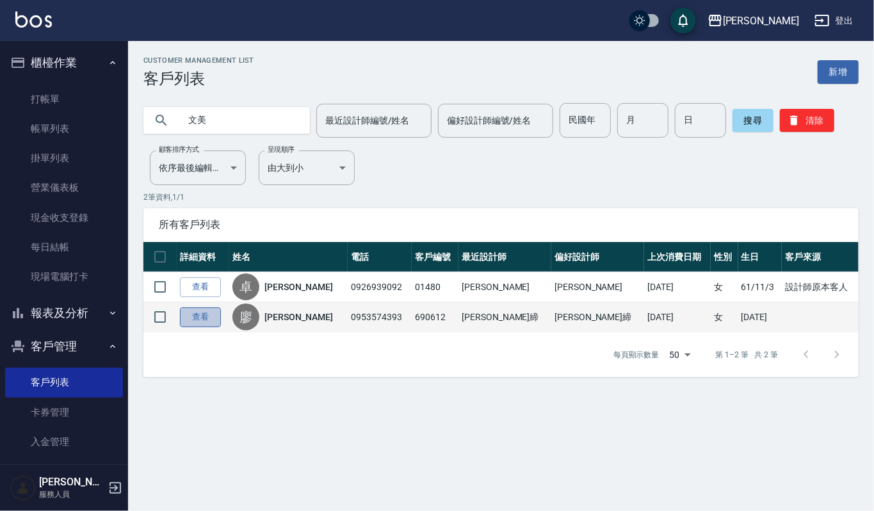
click at [186, 317] on link "查看" at bounding box center [200, 317] width 41 height 20
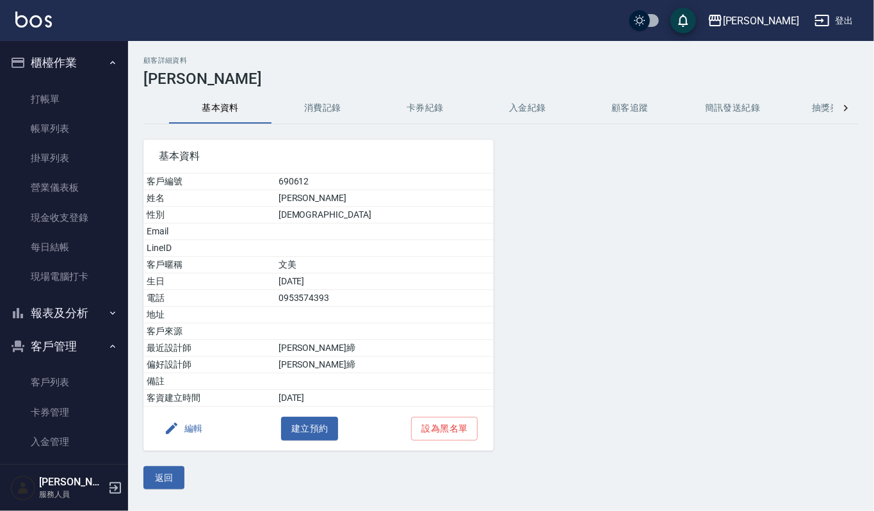
click at [319, 103] on button "消費記錄" at bounding box center [322, 108] width 102 height 31
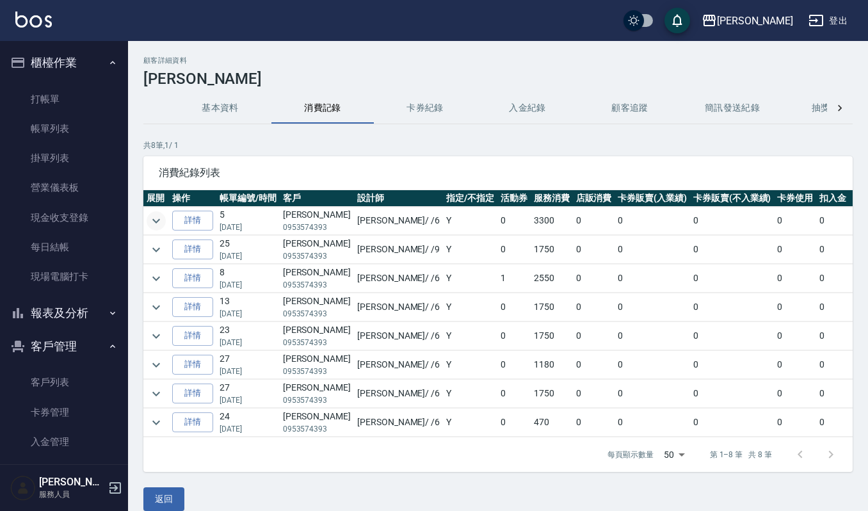
click at [160, 223] on icon "expand row" at bounding box center [156, 220] width 15 height 15
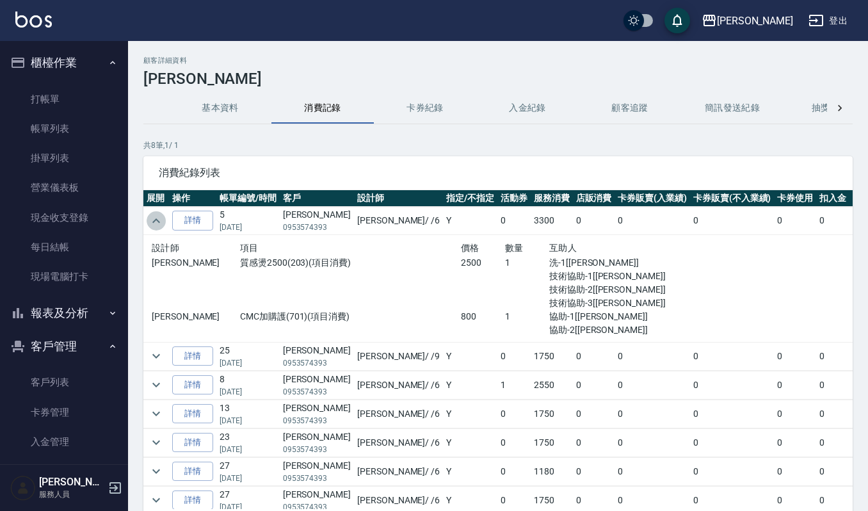
click at [160, 223] on icon "expand row" at bounding box center [156, 220] width 15 height 15
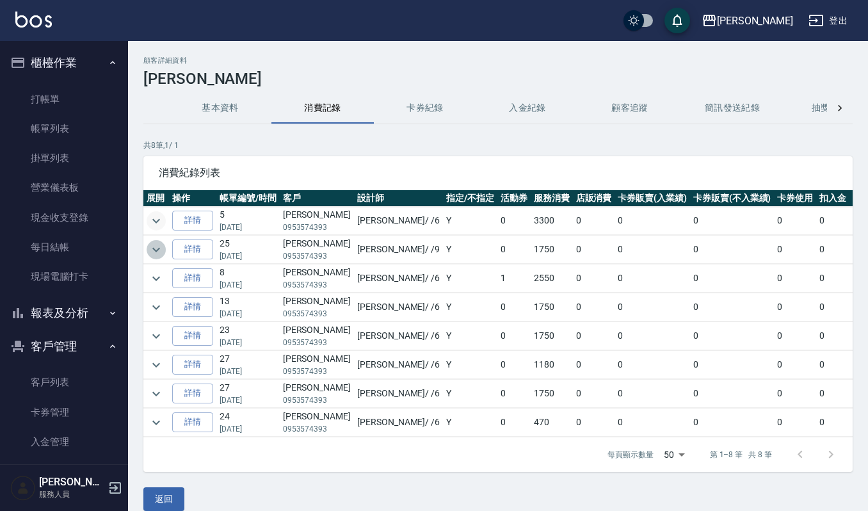
click at [161, 250] on icon "expand row" at bounding box center [156, 249] width 15 height 15
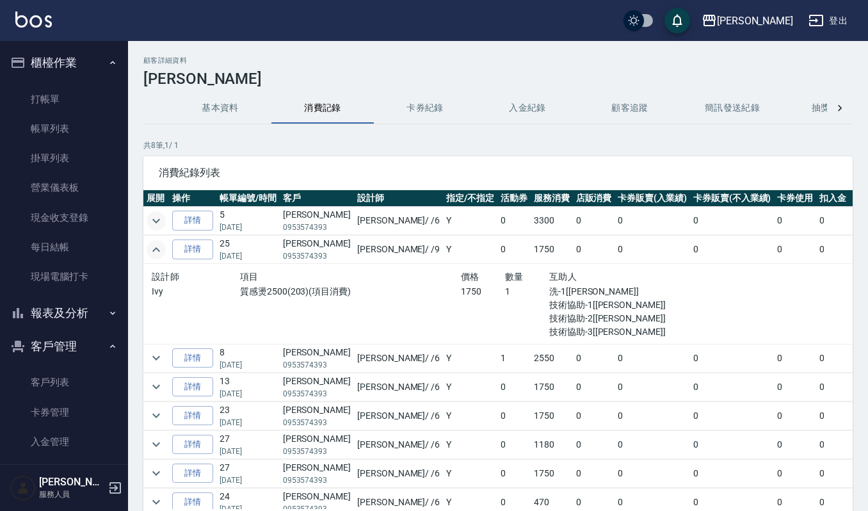
click at [165, 221] on button "expand row" at bounding box center [156, 220] width 19 height 19
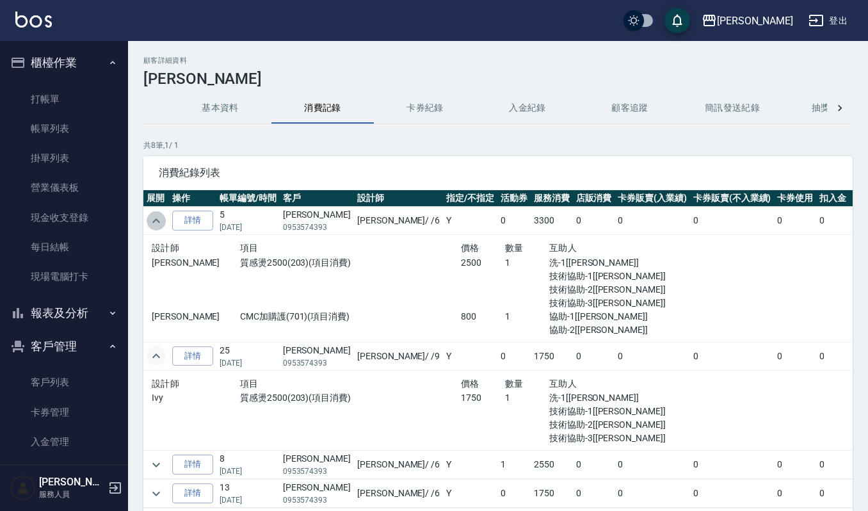
click at [165, 221] on button "expand row" at bounding box center [156, 220] width 19 height 19
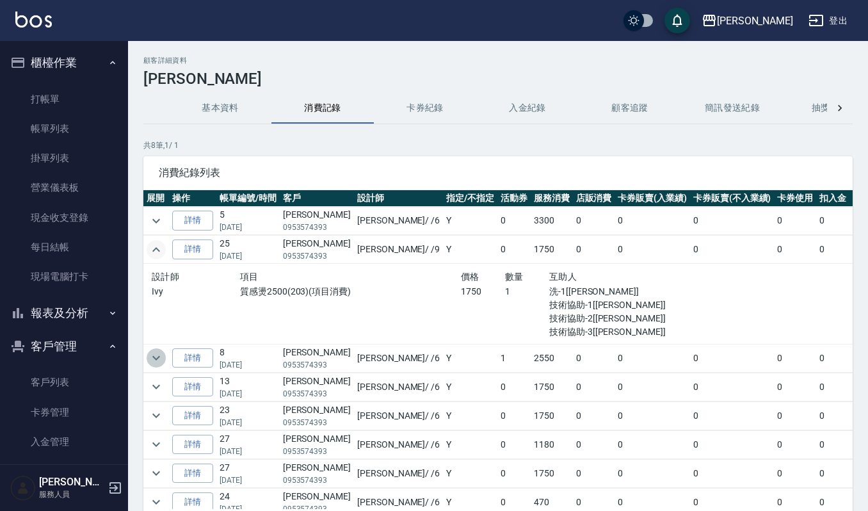
click at [157, 366] on icon "expand row" at bounding box center [156, 357] width 15 height 15
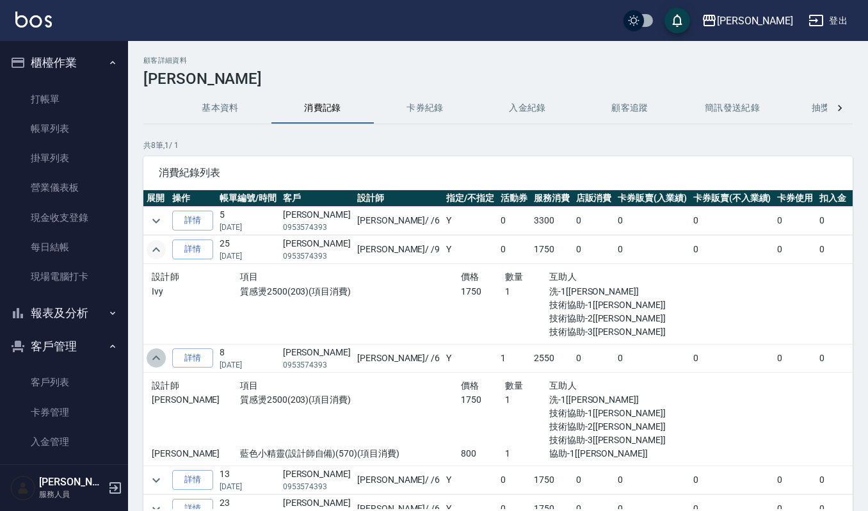
click at [157, 366] on icon "expand row" at bounding box center [156, 357] width 15 height 15
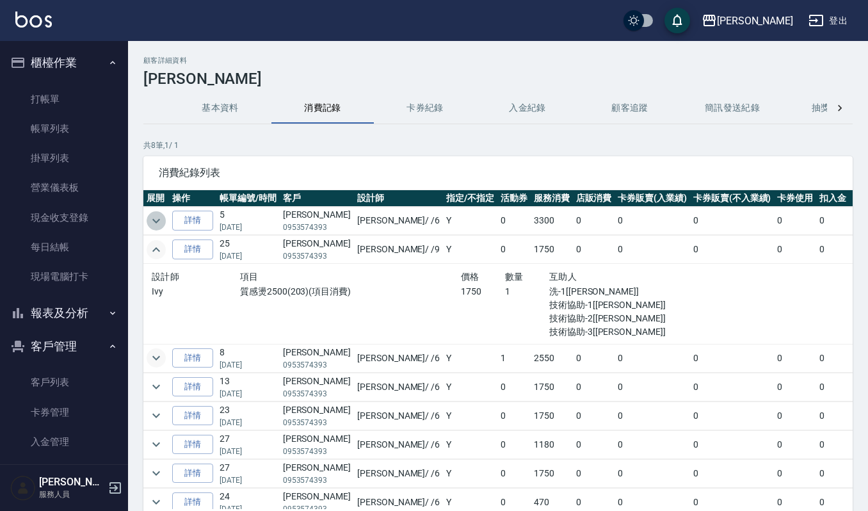
click at [159, 221] on icon "expand row" at bounding box center [156, 220] width 15 height 15
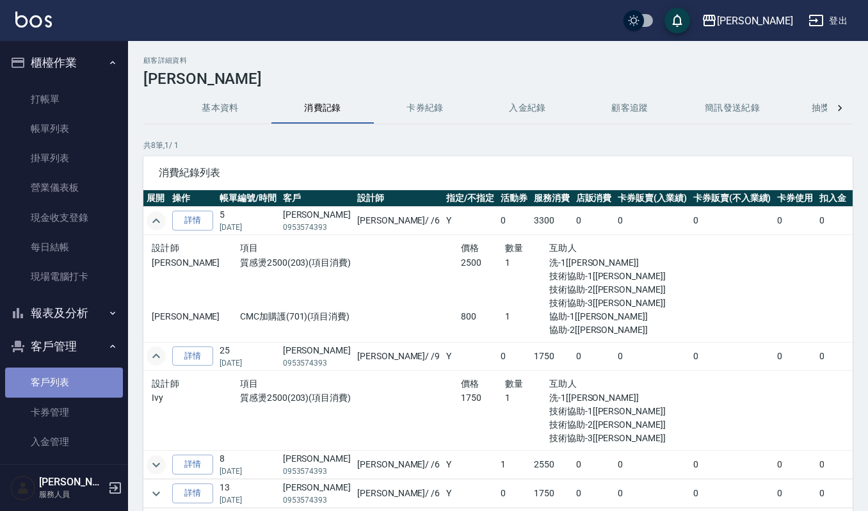
click at [67, 376] on link "客戶列表" at bounding box center [64, 381] width 118 height 29
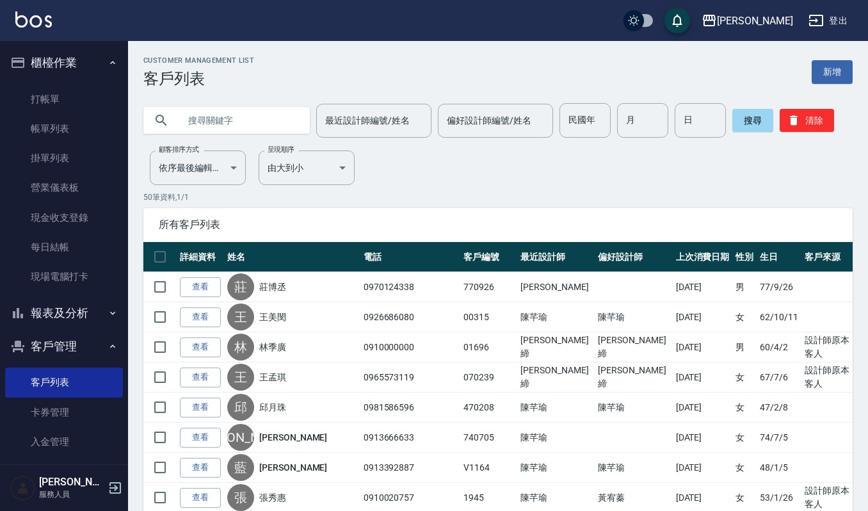
click at [288, 119] on input "text" at bounding box center [239, 120] width 120 height 35
type input "伊"
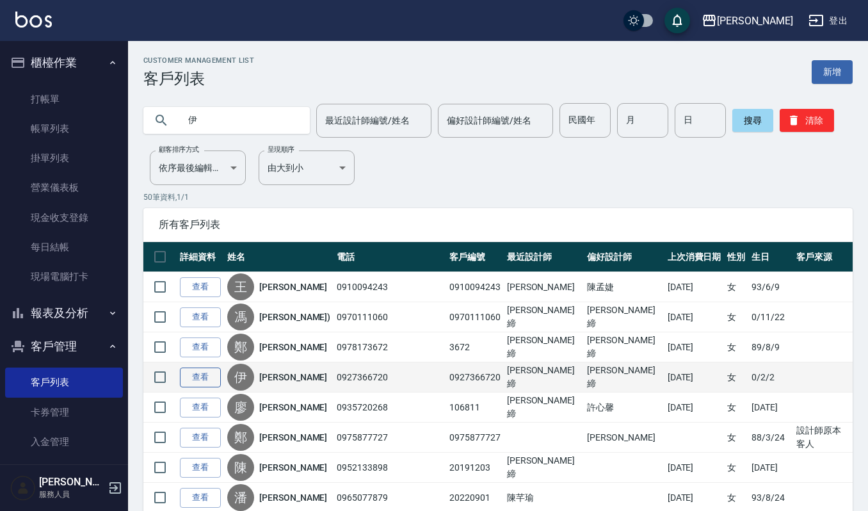
click at [197, 373] on link "查看" at bounding box center [200, 377] width 41 height 20
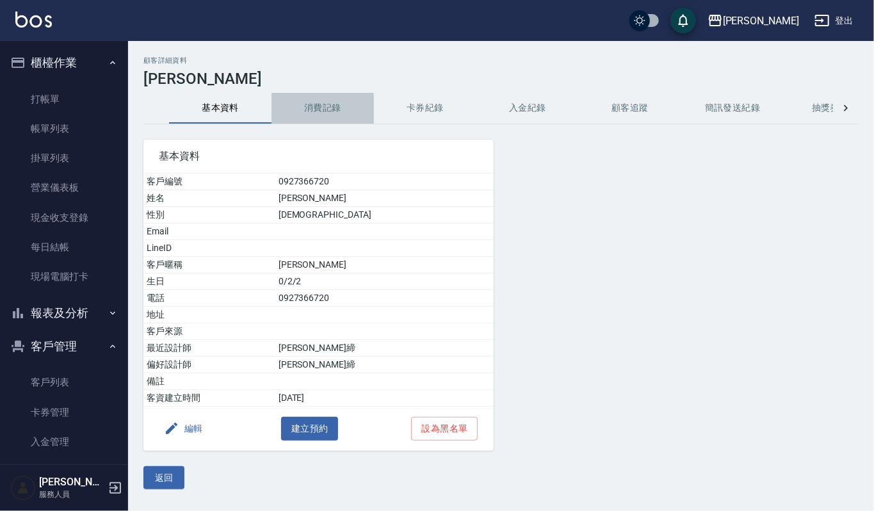
click at [324, 105] on button "消費記錄" at bounding box center [322, 108] width 102 height 31
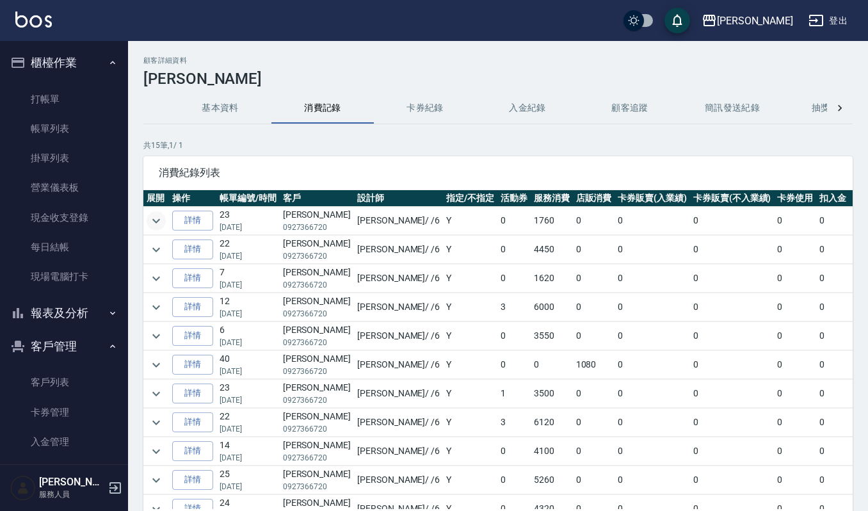
click at [157, 221] on icon "expand row" at bounding box center [156, 220] width 8 height 4
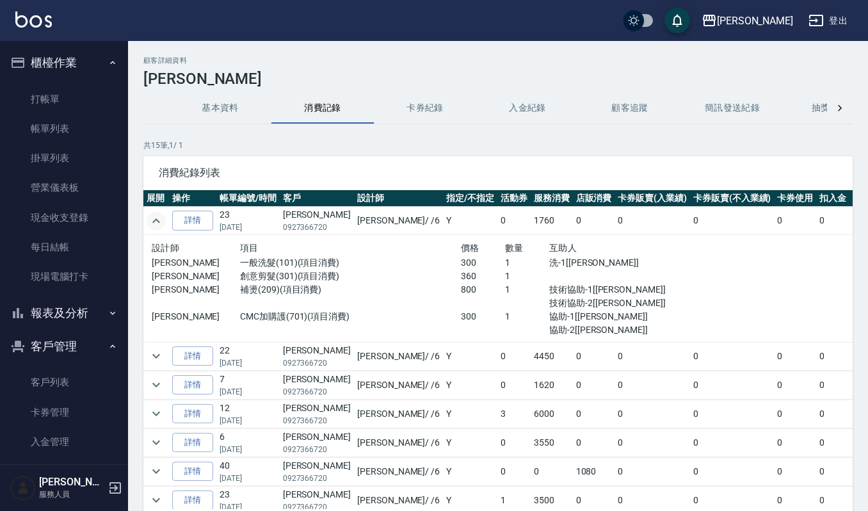
click at [156, 218] on icon "expand row" at bounding box center [156, 220] width 15 height 15
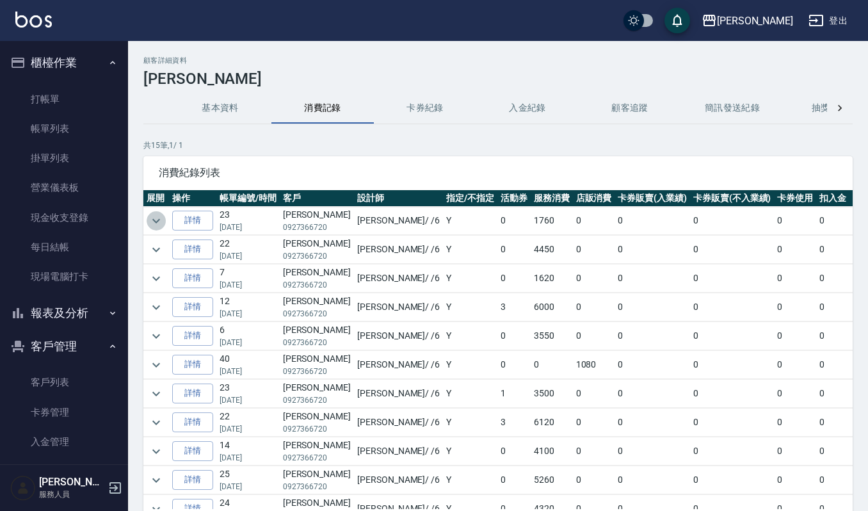
click at [156, 218] on icon "expand row" at bounding box center [156, 220] width 15 height 15
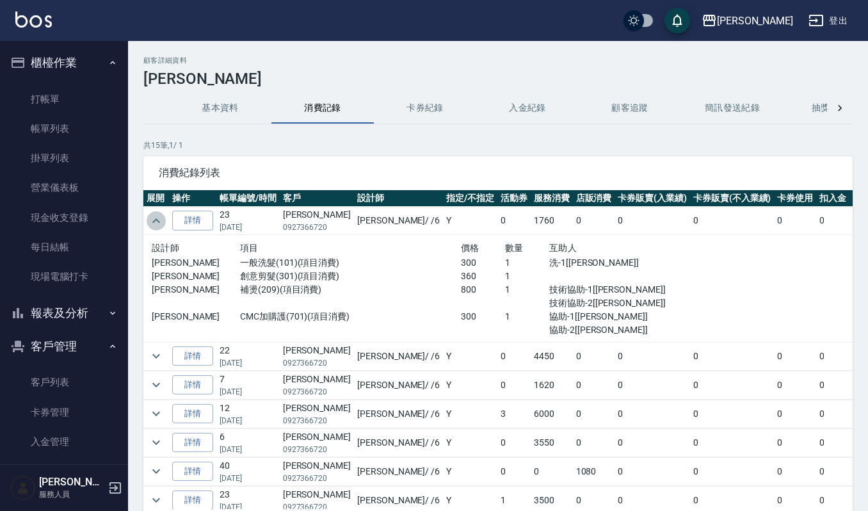
click at [156, 218] on icon "expand row" at bounding box center [156, 220] width 15 height 15
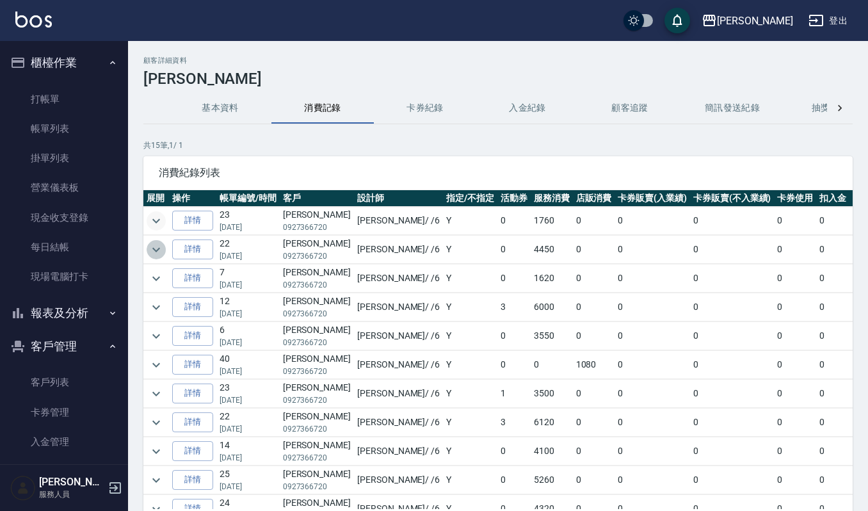
click at [156, 257] on icon "expand row" at bounding box center [156, 249] width 15 height 15
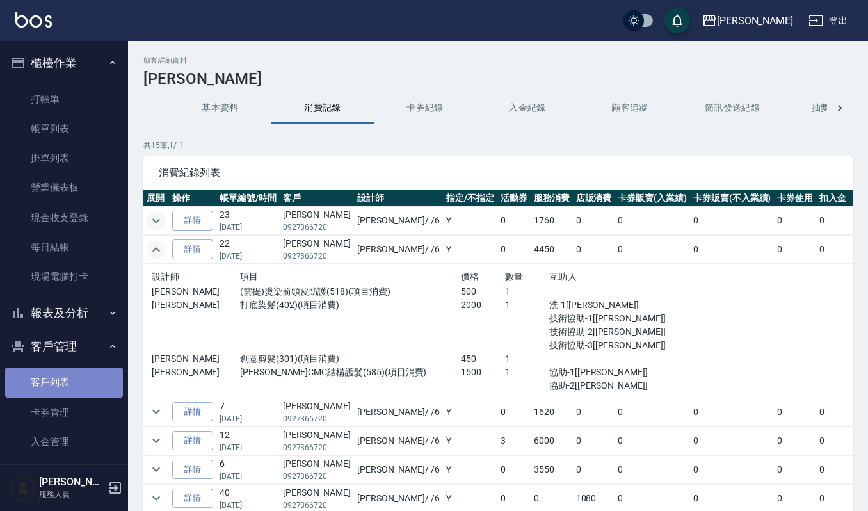
click at [65, 388] on link "客戶列表" at bounding box center [64, 381] width 118 height 29
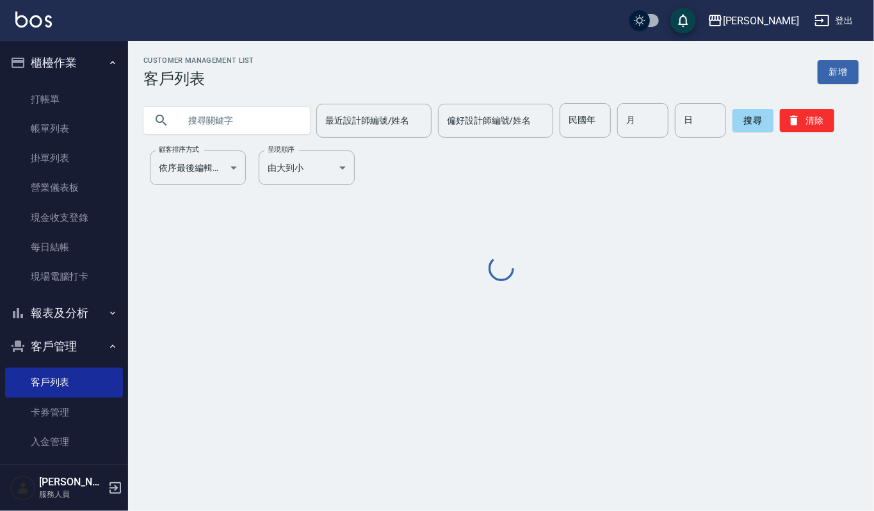
click at [225, 129] on input "text" at bounding box center [239, 120] width 120 height 35
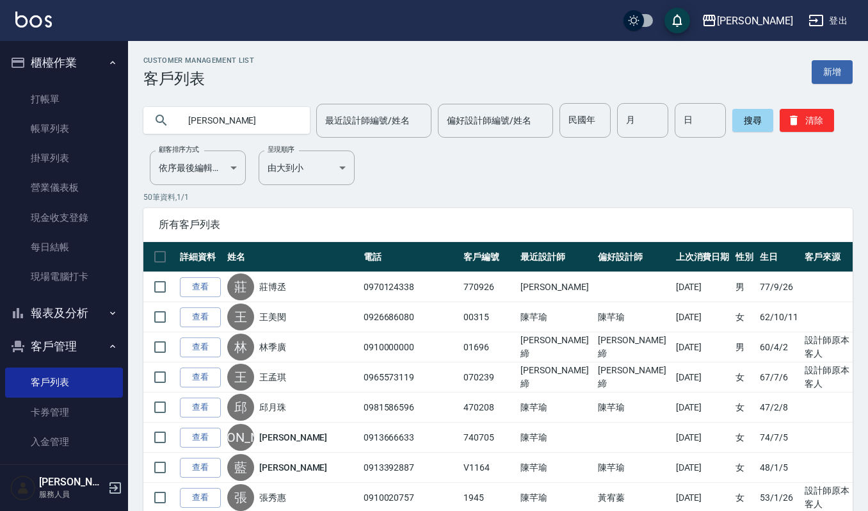
type input "[PERSON_NAME]"
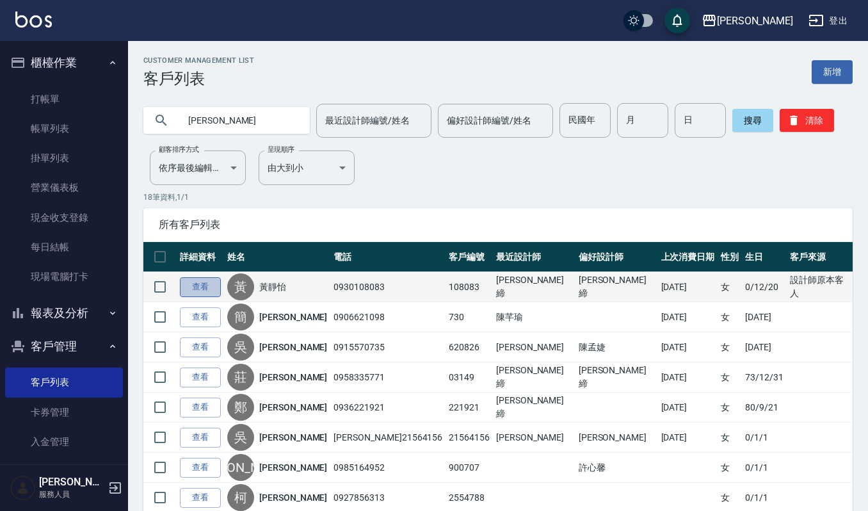
click at [191, 285] on link "查看" at bounding box center [200, 287] width 41 height 20
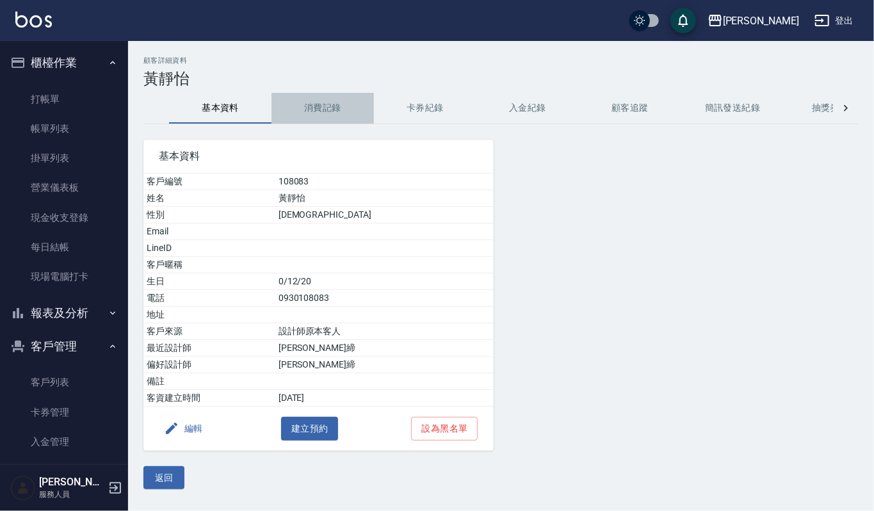
click at [323, 104] on button "消費記錄" at bounding box center [322, 108] width 102 height 31
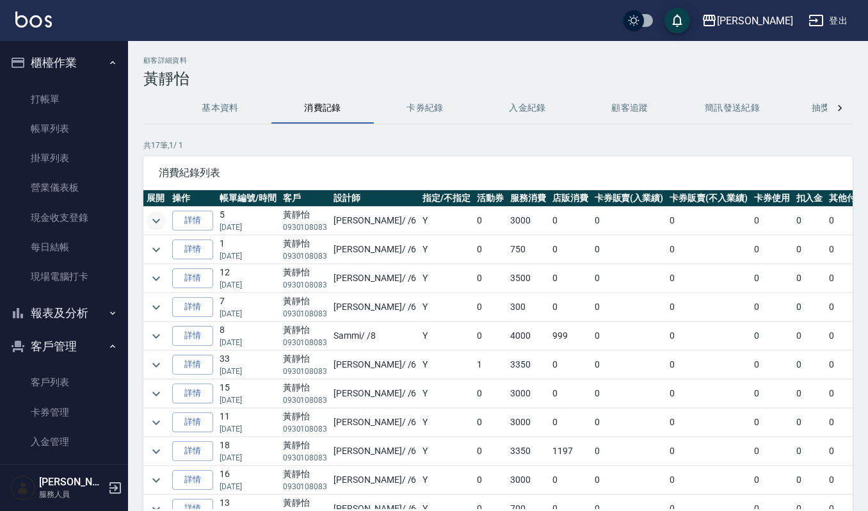
click at [154, 218] on icon "expand row" at bounding box center [156, 220] width 15 height 15
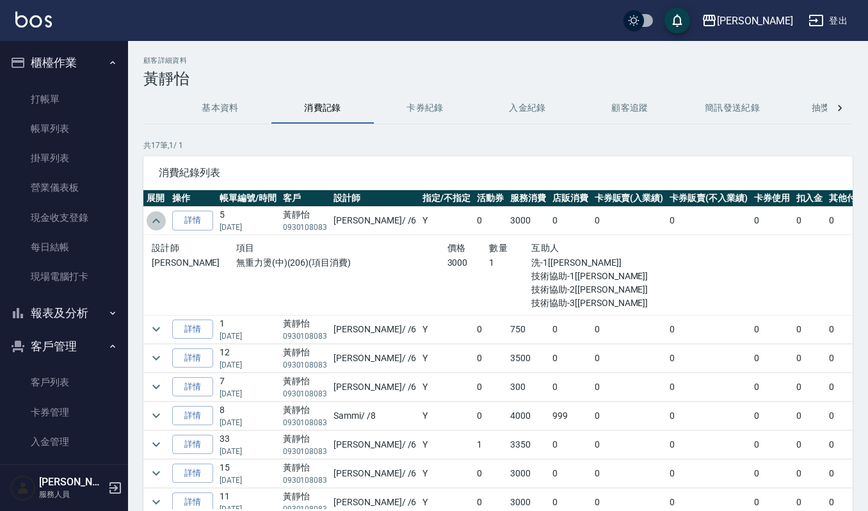
click at [151, 214] on icon "expand row" at bounding box center [156, 220] width 15 height 15
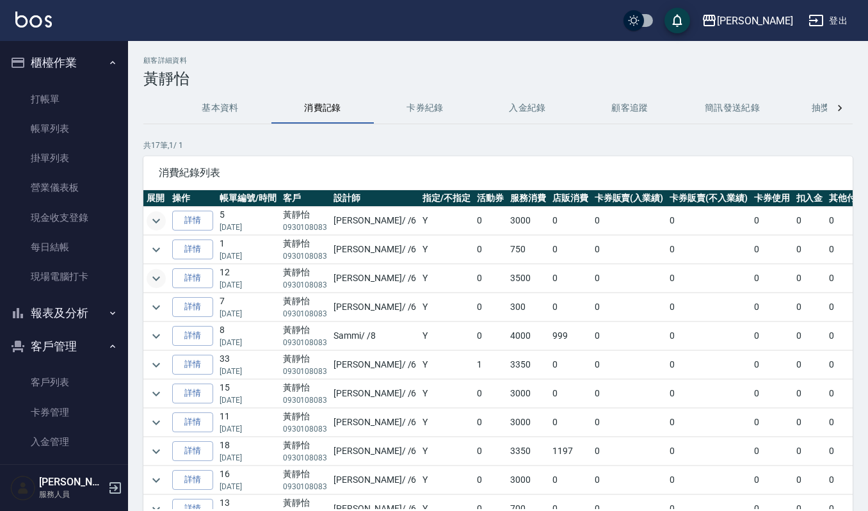
click at [152, 282] on icon "expand row" at bounding box center [156, 278] width 15 height 15
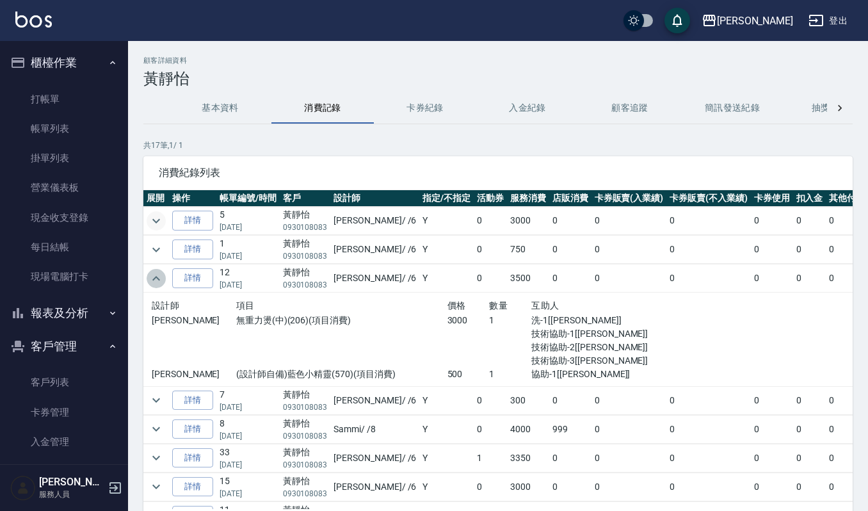
click at [152, 282] on icon "expand row" at bounding box center [156, 278] width 15 height 15
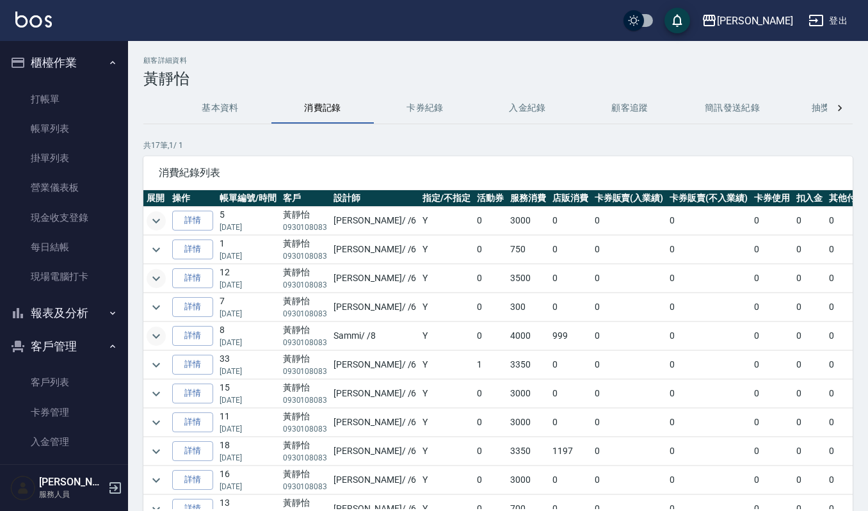
click at [159, 341] on icon "expand row" at bounding box center [156, 335] width 15 height 15
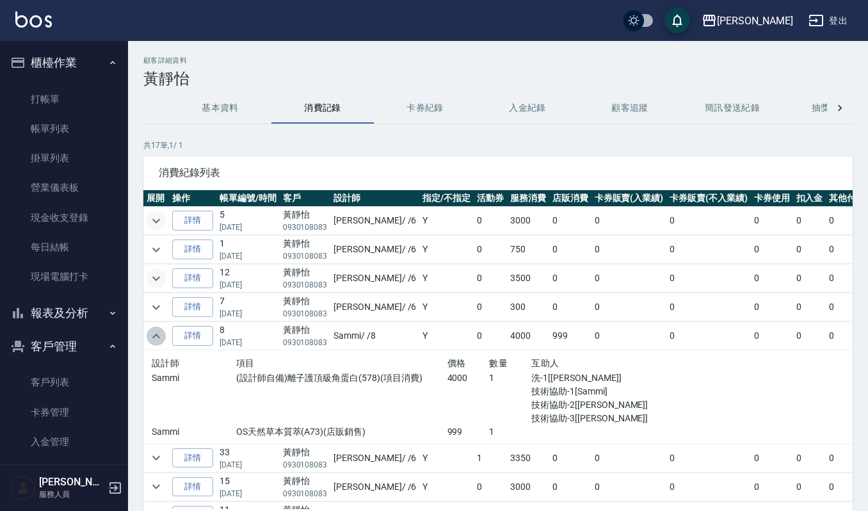
drag, startPoint x: 159, startPoint y: 341, endPoint x: 159, endPoint y: 334, distance: 7.0
click at [159, 334] on icon "expand row" at bounding box center [156, 335] width 15 height 15
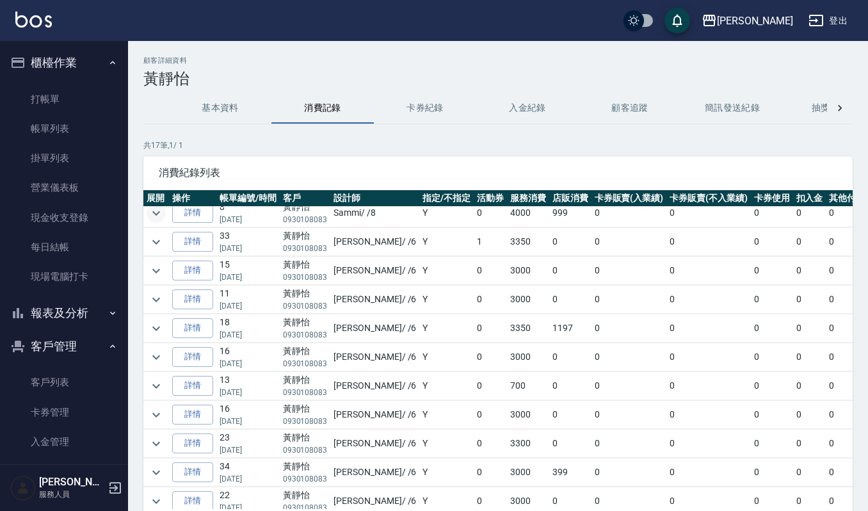
scroll to position [125, 0]
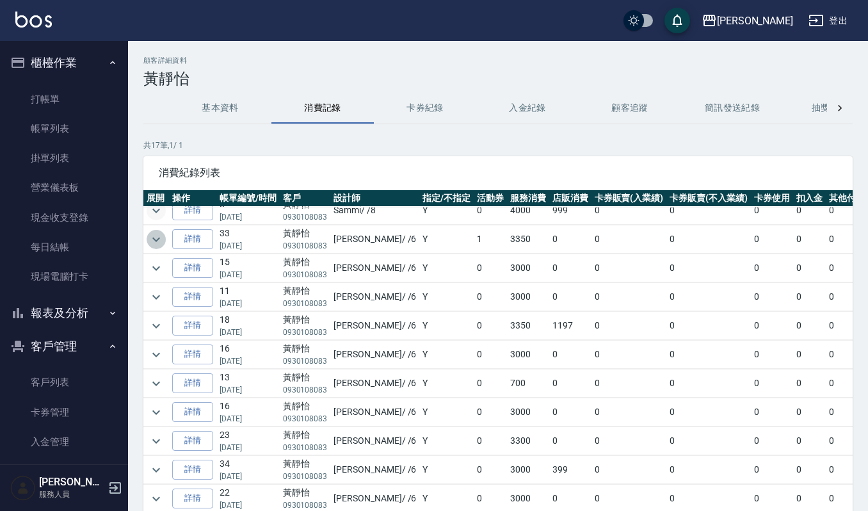
click at [160, 241] on icon "expand row" at bounding box center [156, 239] width 15 height 15
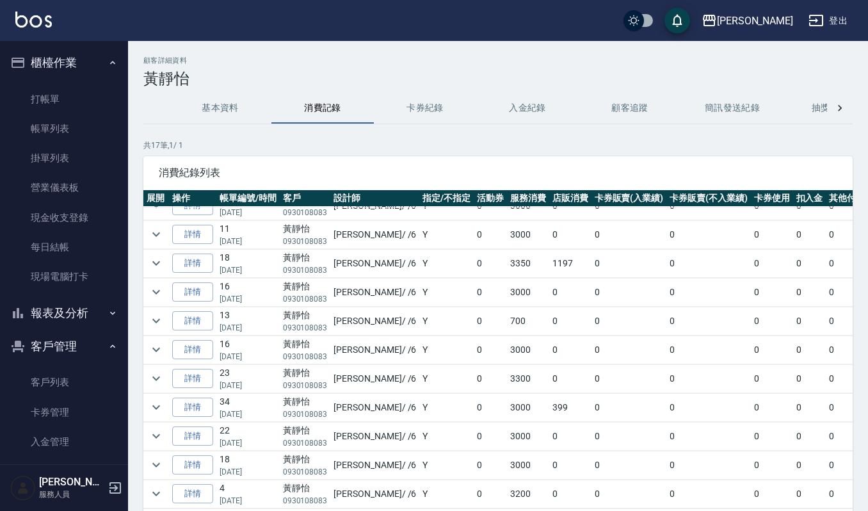
scroll to position [328, 0]
click at [156, 227] on icon "expand row" at bounding box center [156, 234] width 15 height 15
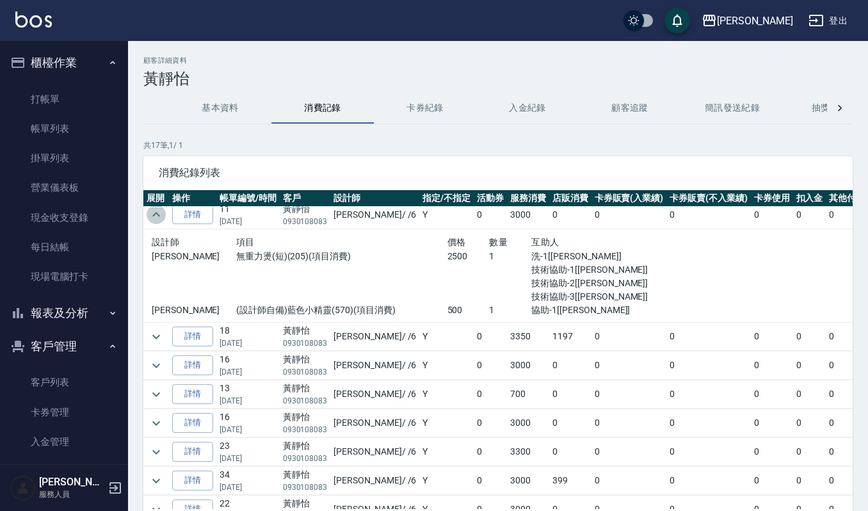
click at [156, 221] on icon "expand row" at bounding box center [156, 214] width 15 height 15
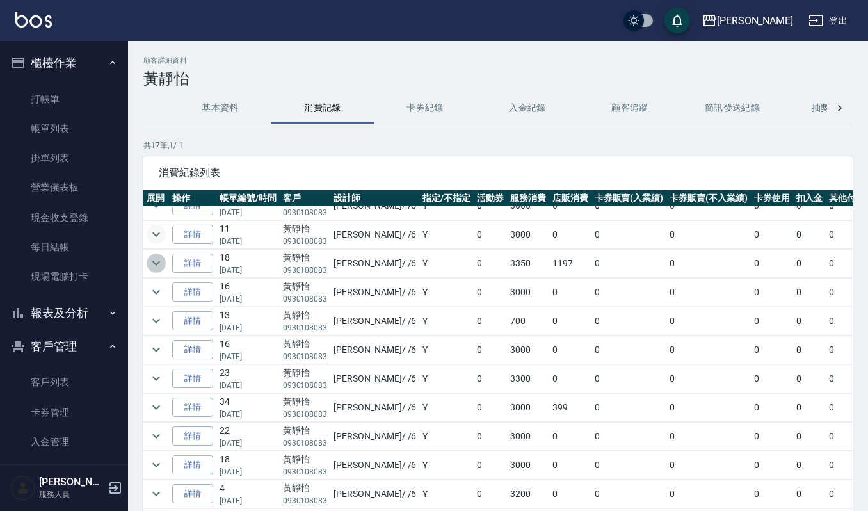
click at [157, 255] on icon "expand row" at bounding box center [156, 262] width 15 height 15
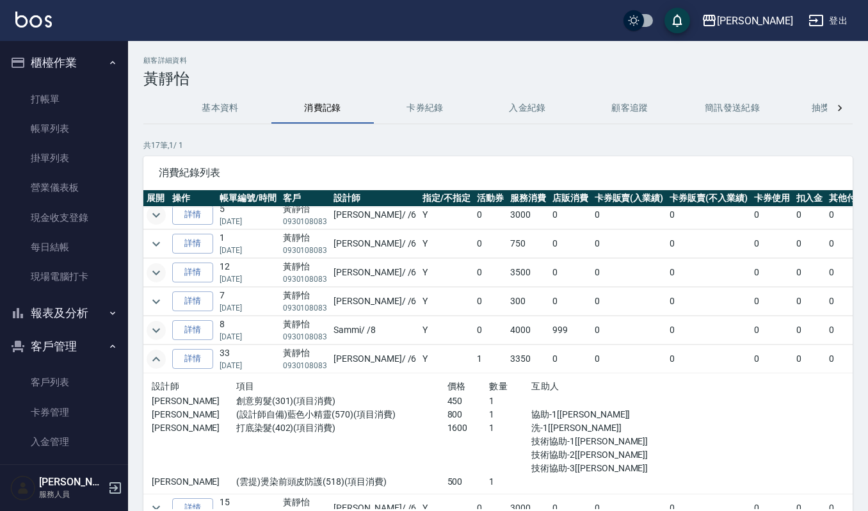
scroll to position [0, 0]
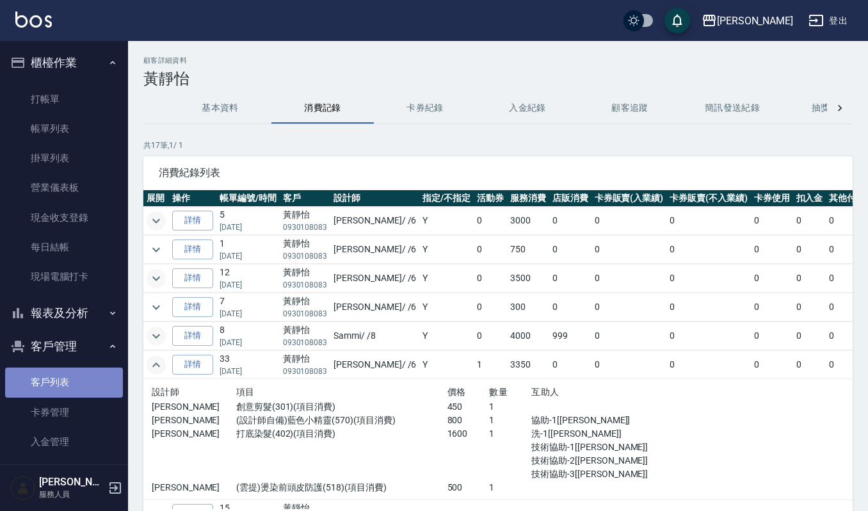
click at [80, 379] on link "客戶列表" at bounding box center [64, 381] width 118 height 29
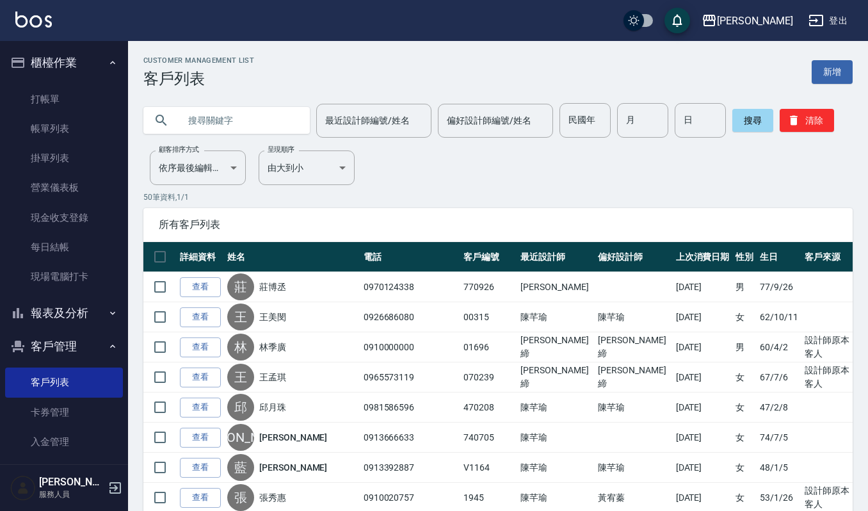
click at [243, 113] on input "text" at bounding box center [239, 120] width 120 height 35
type input "伊"
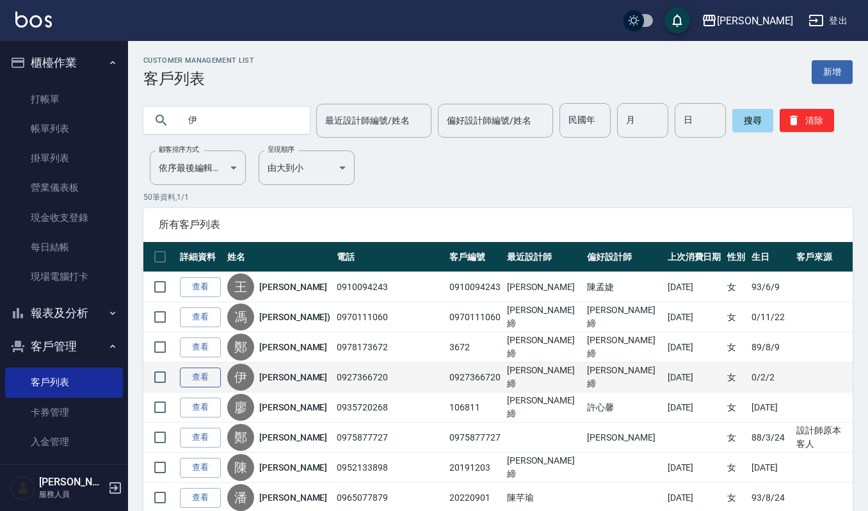
click at [203, 375] on link "查看" at bounding box center [200, 377] width 41 height 20
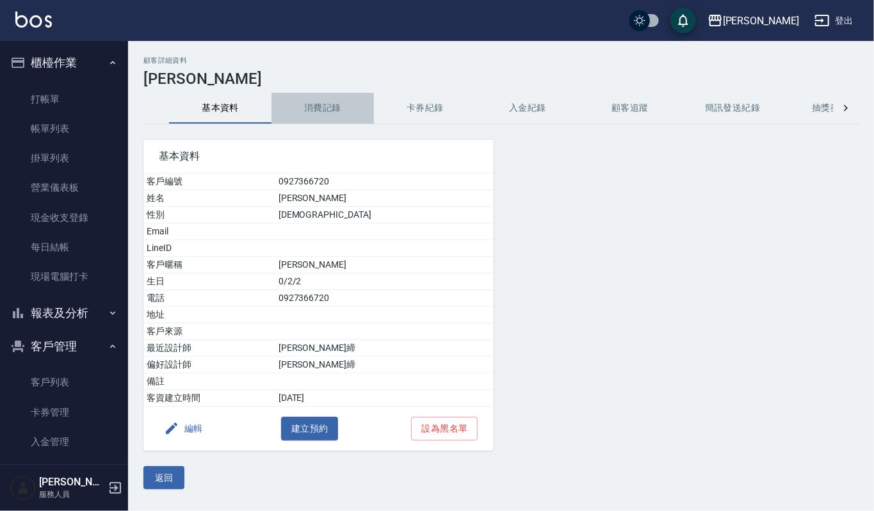
click at [317, 111] on button "消費記錄" at bounding box center [322, 108] width 102 height 31
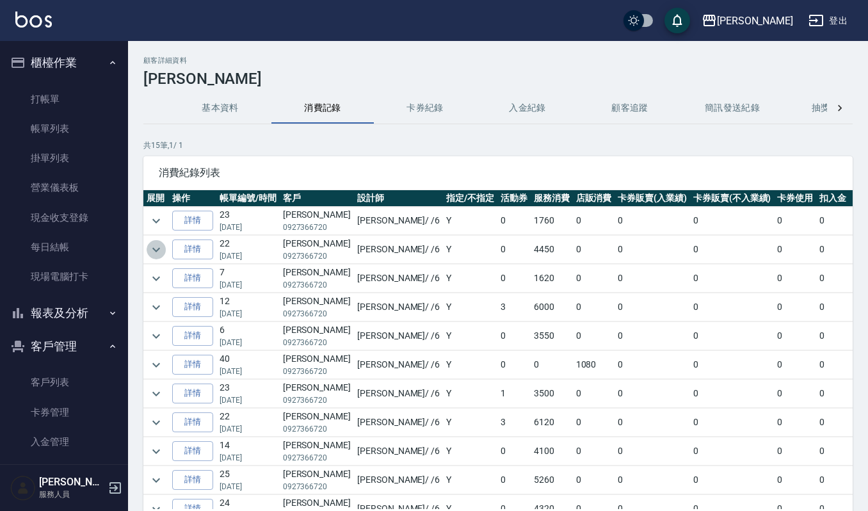
click at [157, 252] on icon "expand row" at bounding box center [156, 249] width 15 height 15
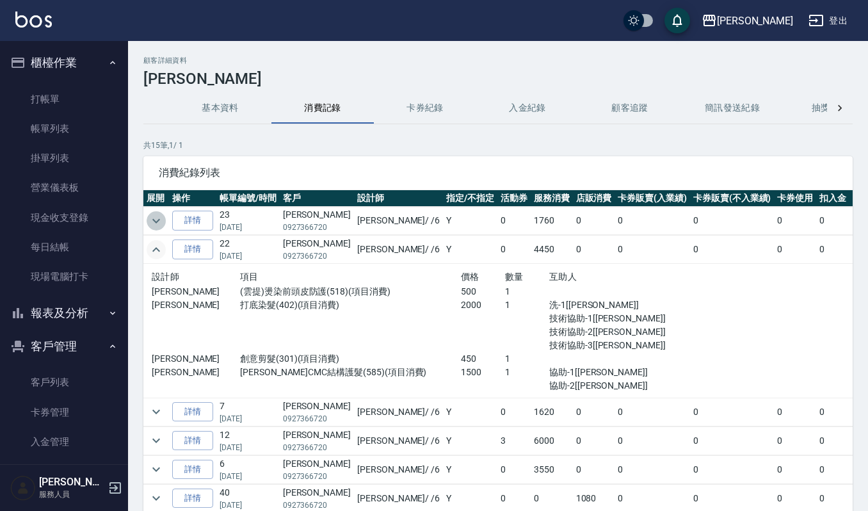
click at [154, 223] on icon "expand row" at bounding box center [156, 220] width 15 height 15
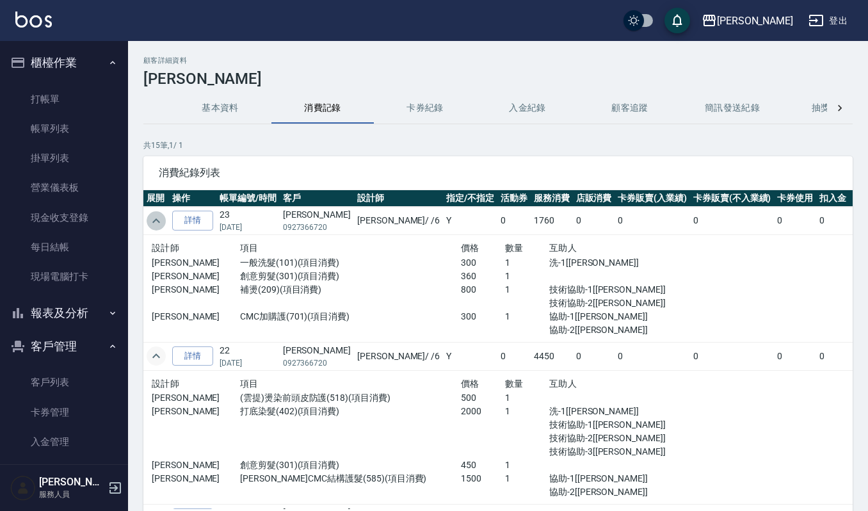
click at [154, 223] on icon "expand row" at bounding box center [156, 220] width 15 height 15
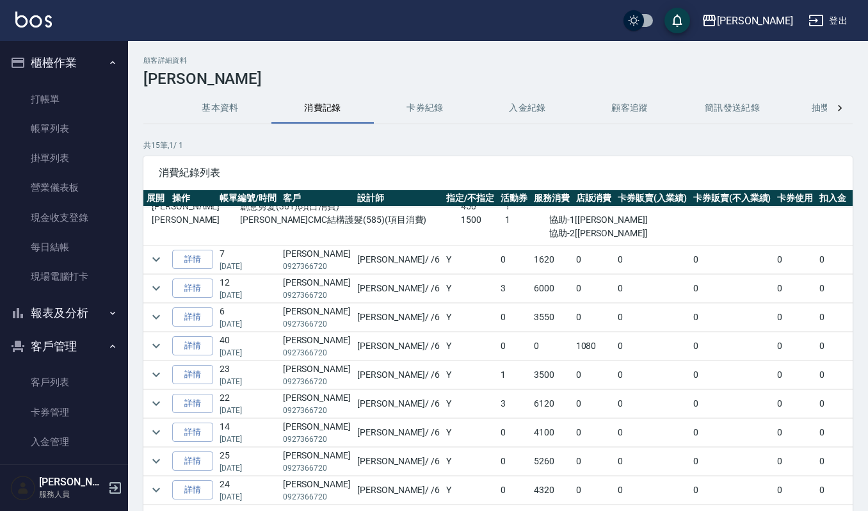
scroll to position [156, 0]
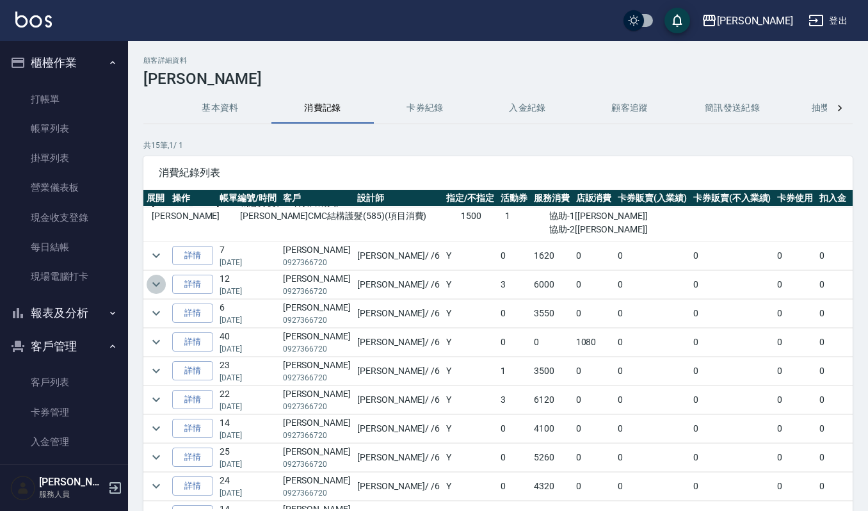
click at [154, 291] on icon "expand row" at bounding box center [156, 284] width 15 height 15
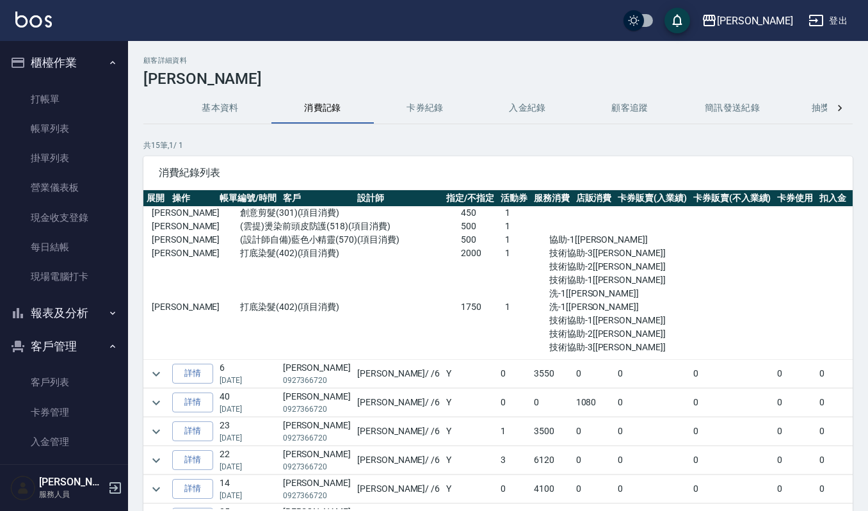
scroll to position [290, 0]
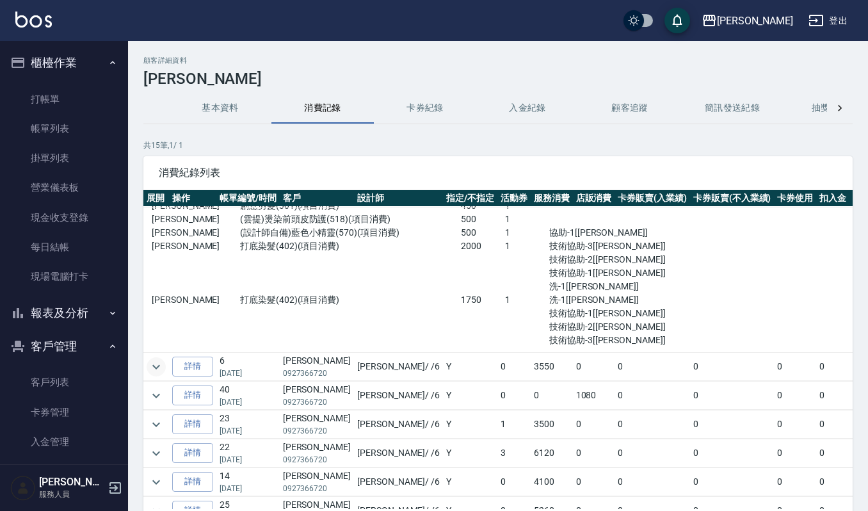
click at [152, 369] on icon "expand row" at bounding box center [156, 366] width 15 height 15
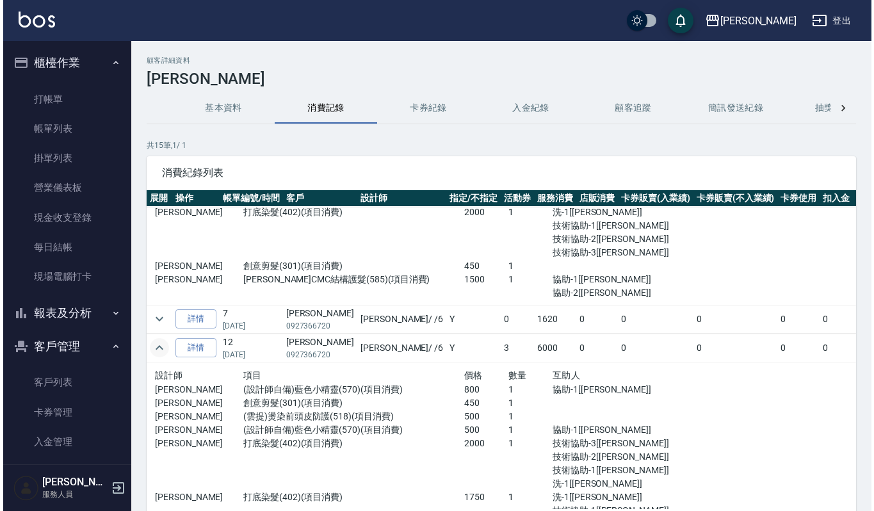
scroll to position [0, 0]
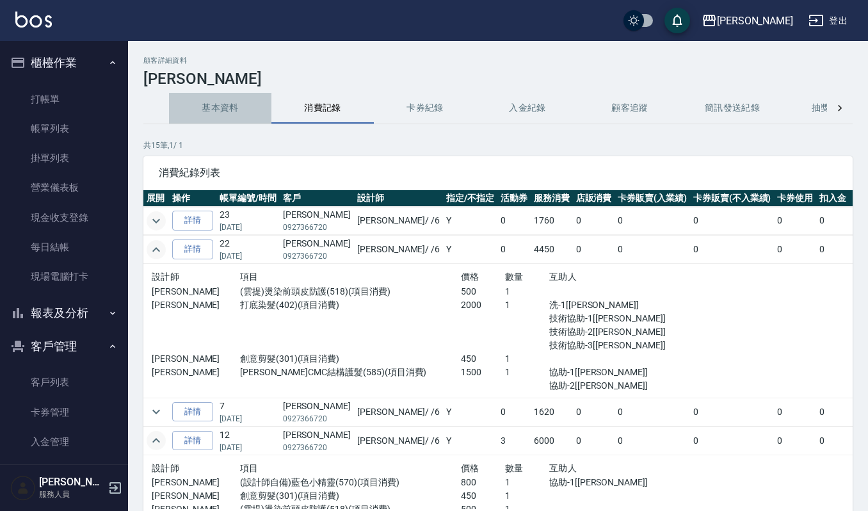
click at [242, 111] on button "基本資料" at bounding box center [220, 108] width 102 height 31
